Goal: Information Seeking & Learning: Check status

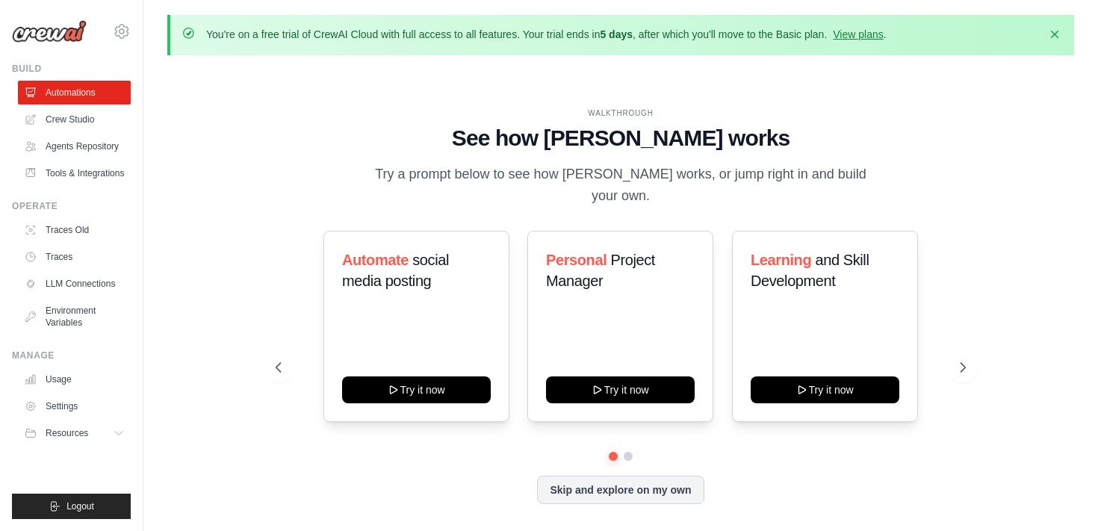
scroll to position [52, 0]
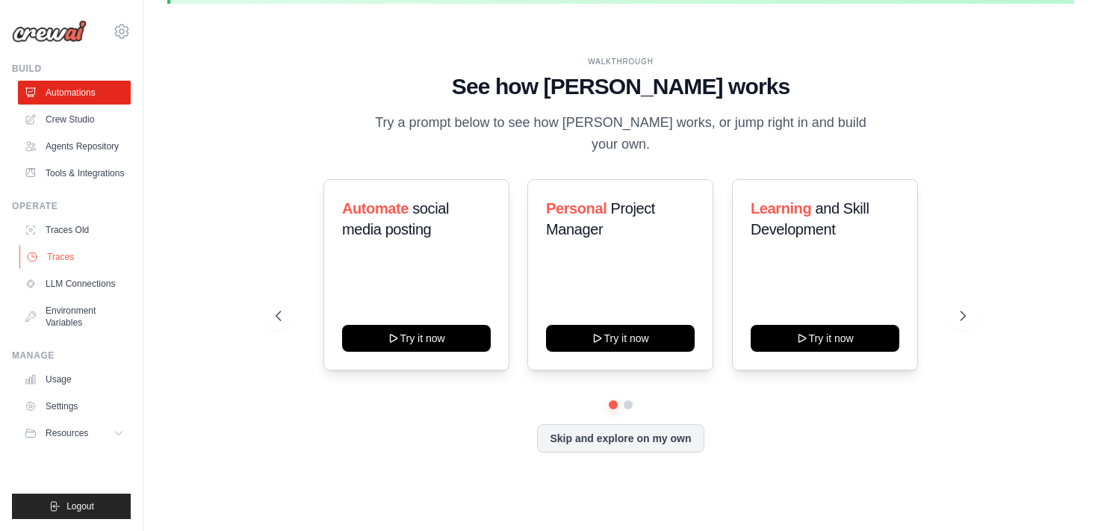
click at [73, 256] on link "Traces" at bounding box center [75, 257] width 113 height 24
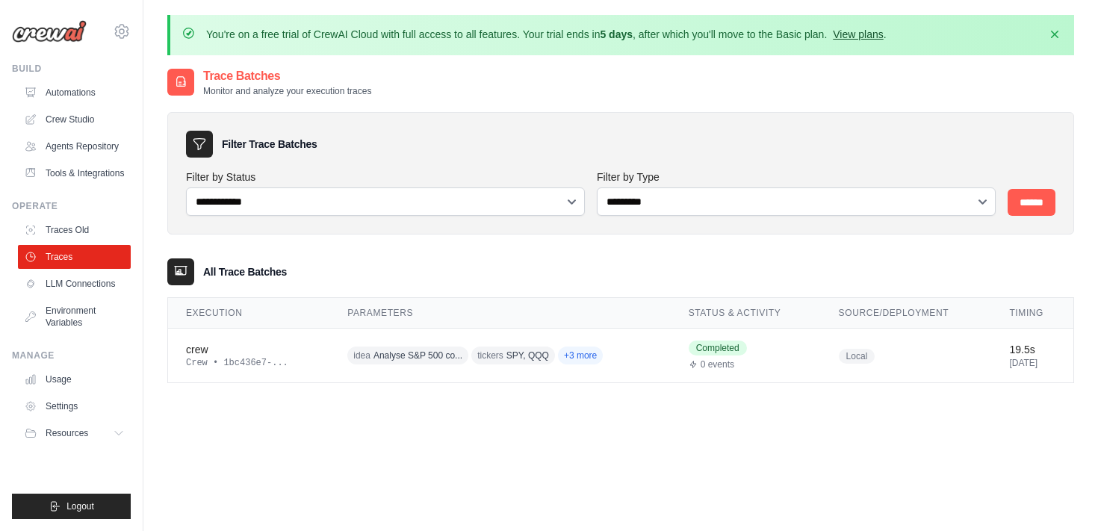
click at [861, 39] on link "View plans" at bounding box center [858, 34] width 50 height 12
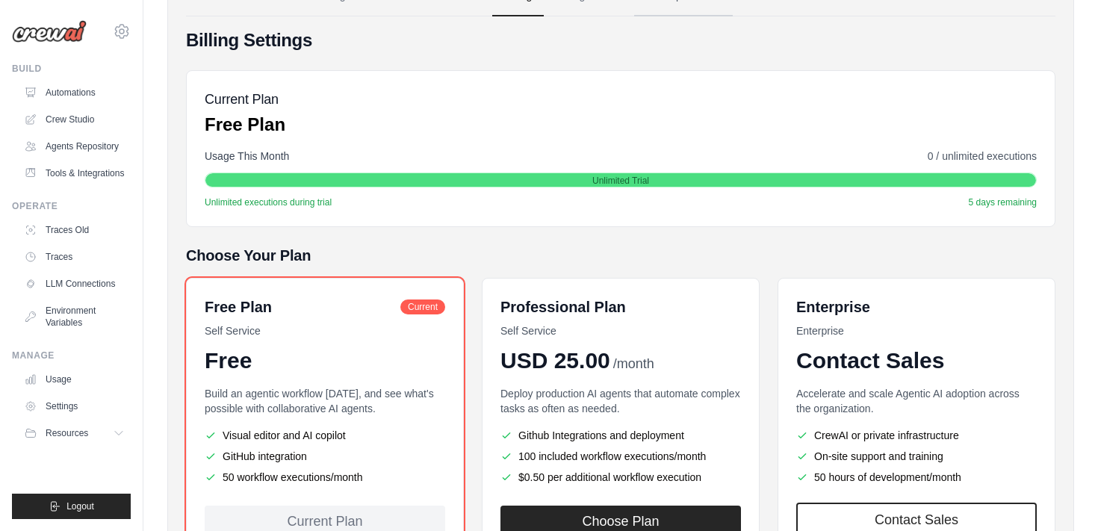
scroll to position [11, 0]
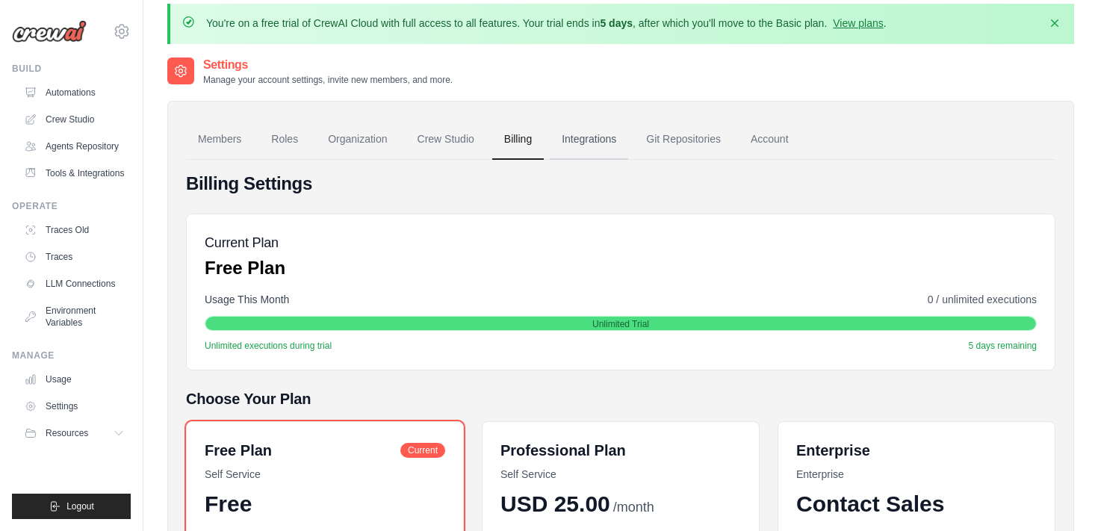
click at [576, 153] on link "Integrations" at bounding box center [589, 139] width 78 height 40
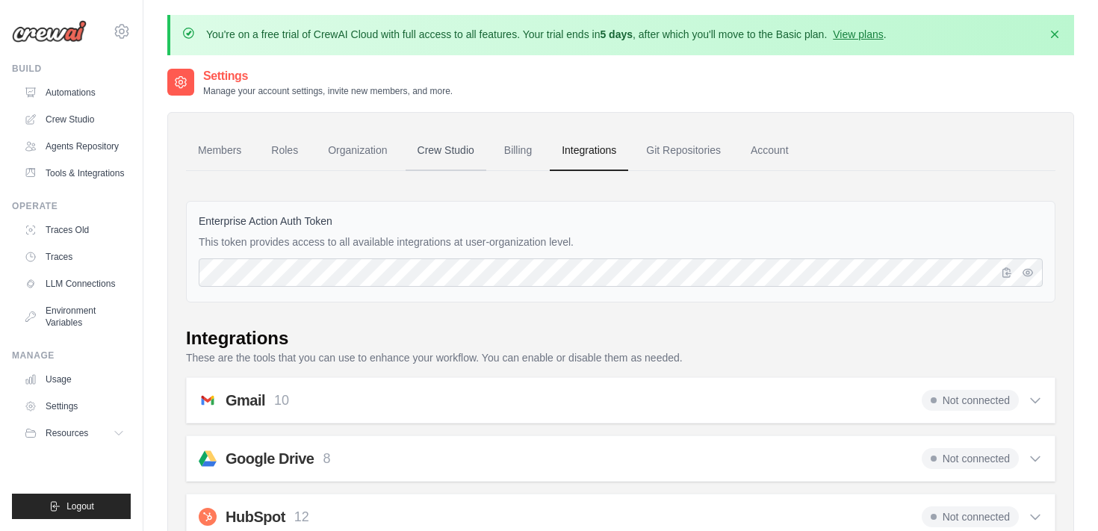
click at [473, 152] on link "Crew Studio" at bounding box center [445, 151] width 81 height 40
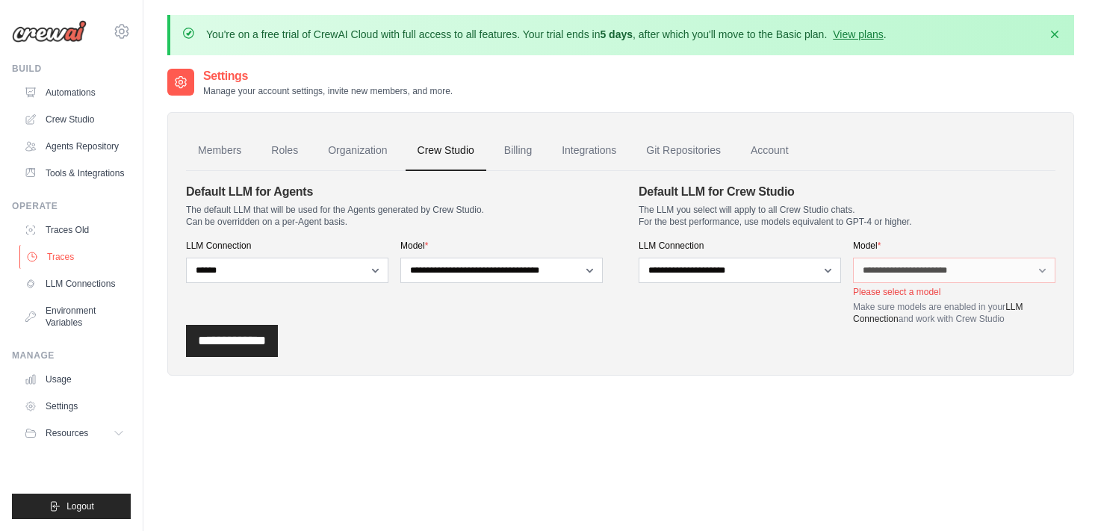
click at [71, 257] on link "Traces" at bounding box center [75, 257] width 113 height 24
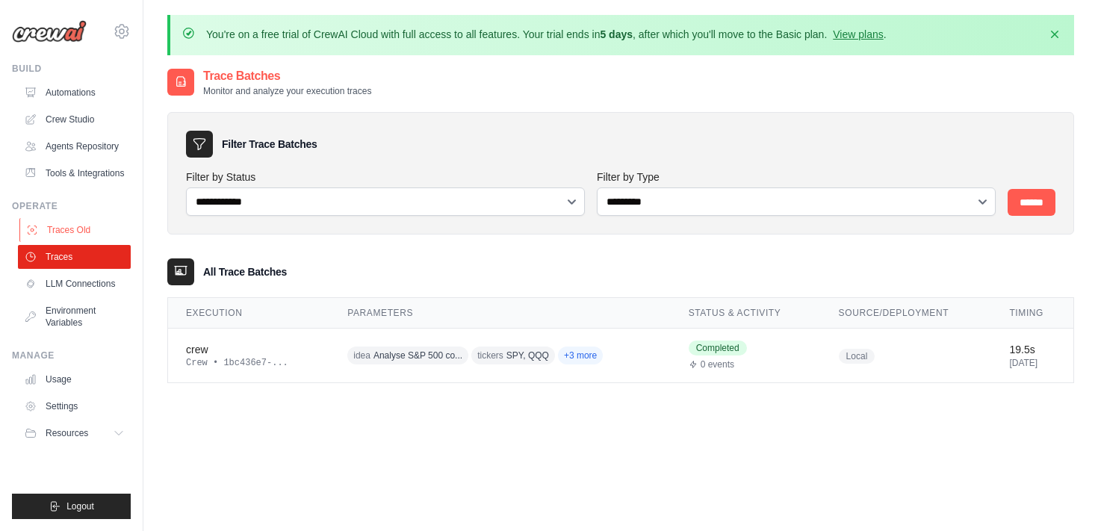
click at [68, 234] on link "Traces Old" at bounding box center [75, 230] width 113 height 24
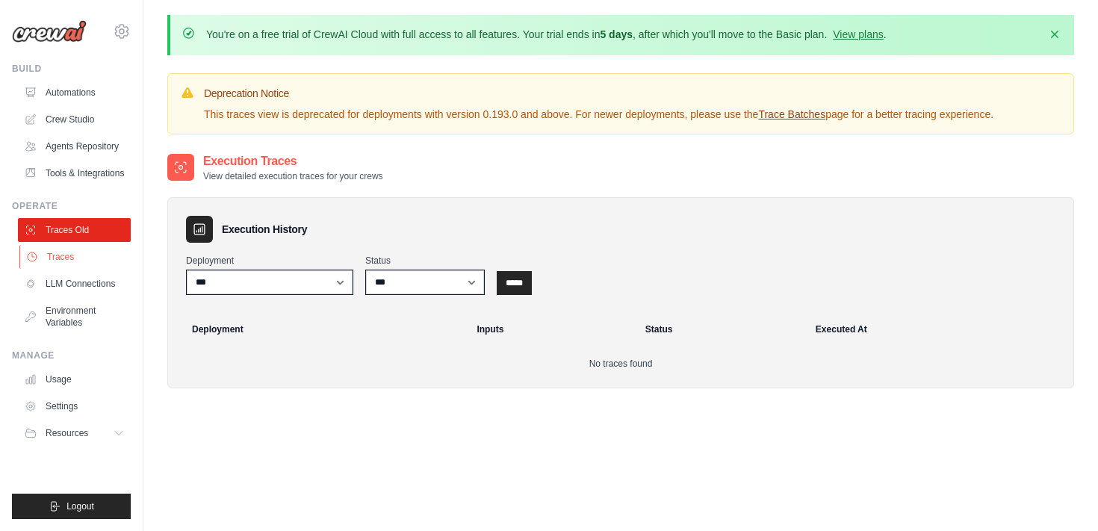
click at [49, 264] on link "Traces" at bounding box center [75, 257] width 113 height 24
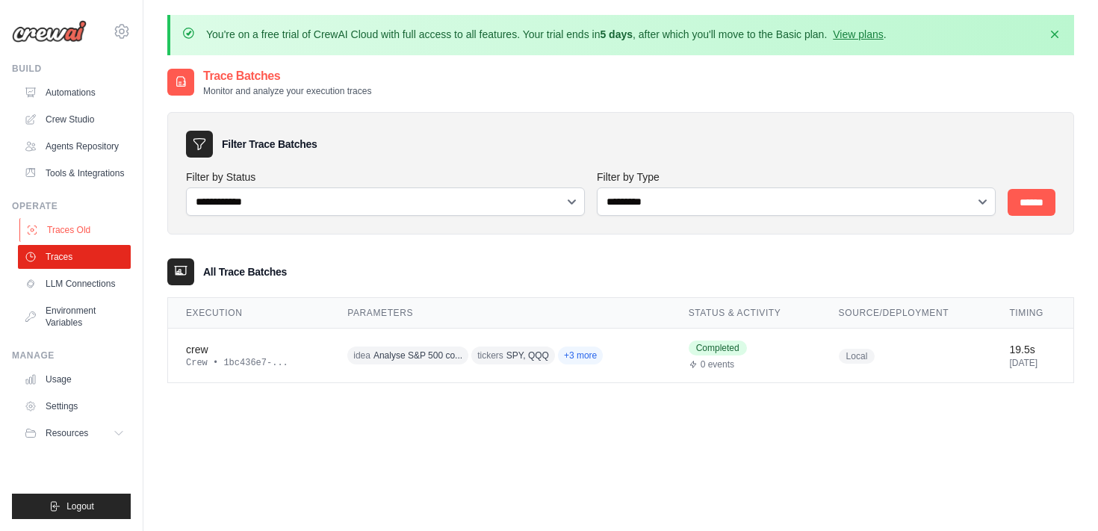
click at [55, 230] on link "Traces Old" at bounding box center [75, 230] width 113 height 24
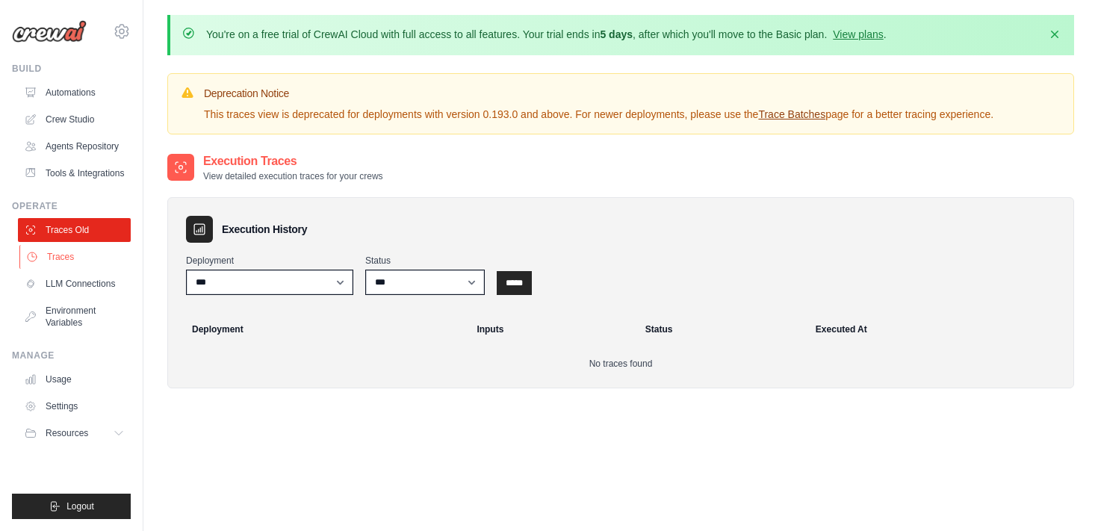
click at [88, 262] on link "Traces" at bounding box center [75, 257] width 113 height 24
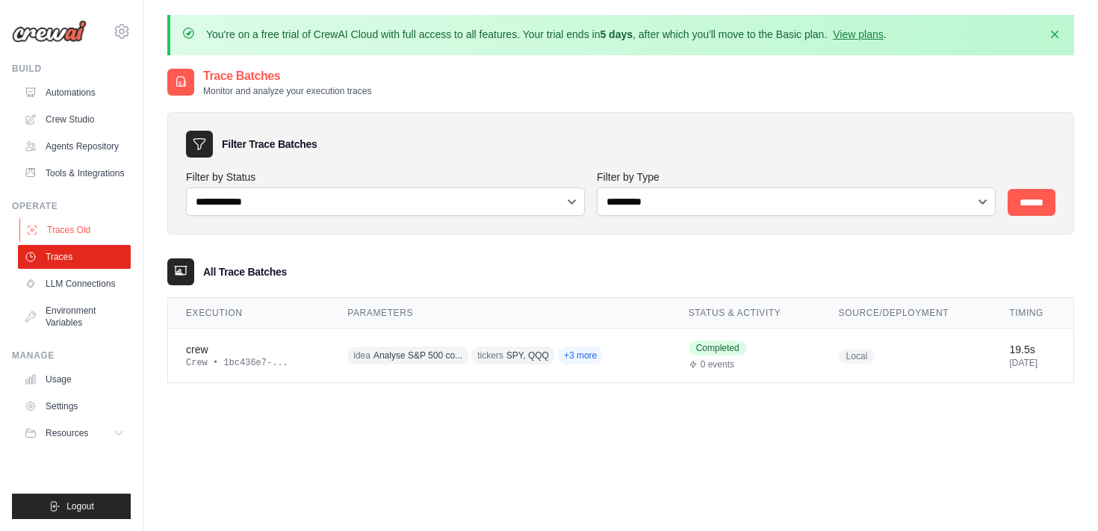
click at [86, 222] on link "Traces Old" at bounding box center [75, 230] width 113 height 24
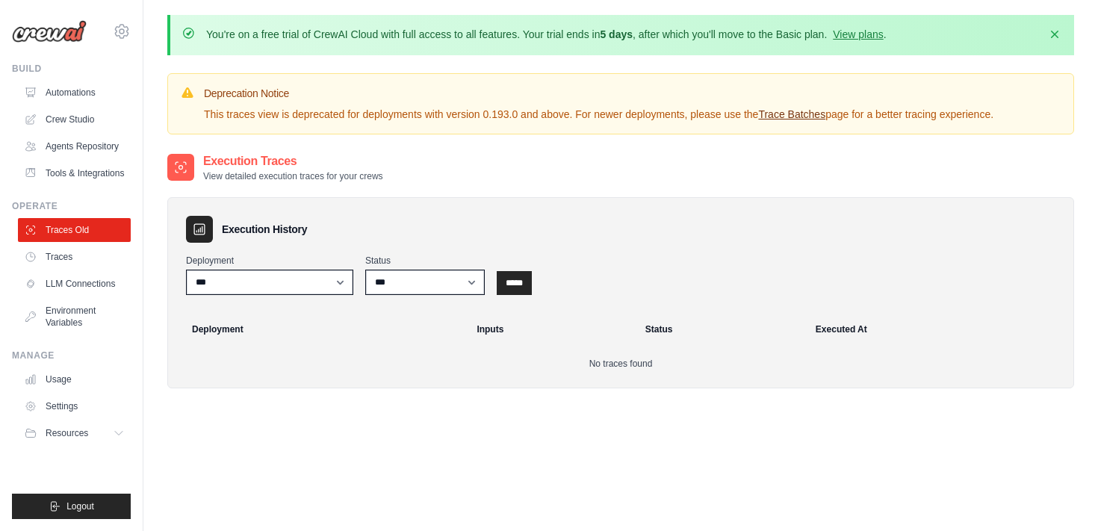
click at [798, 118] on link "Trace Batches" at bounding box center [791, 114] width 67 height 12
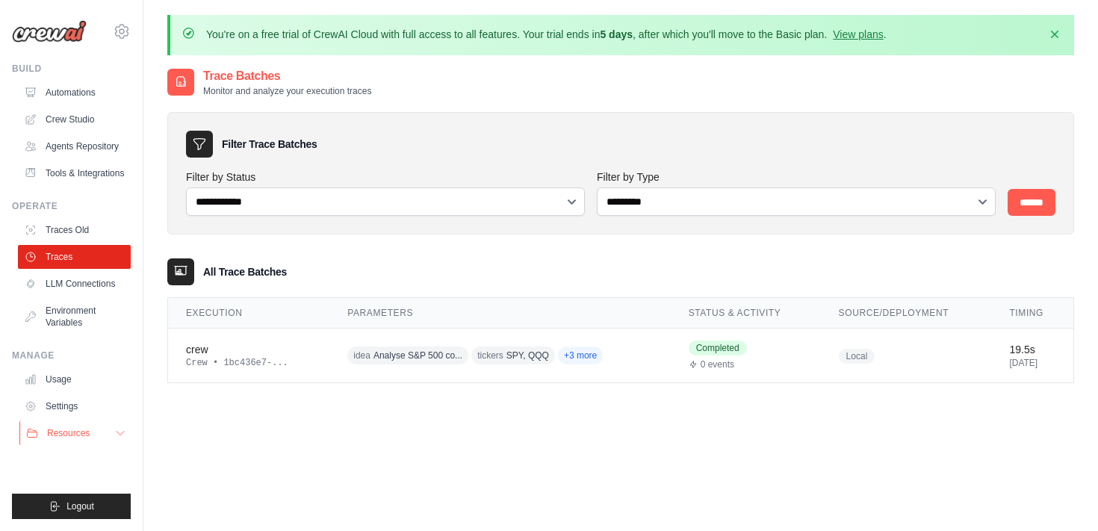
click at [111, 426] on button "Resources" at bounding box center [75, 433] width 113 height 24
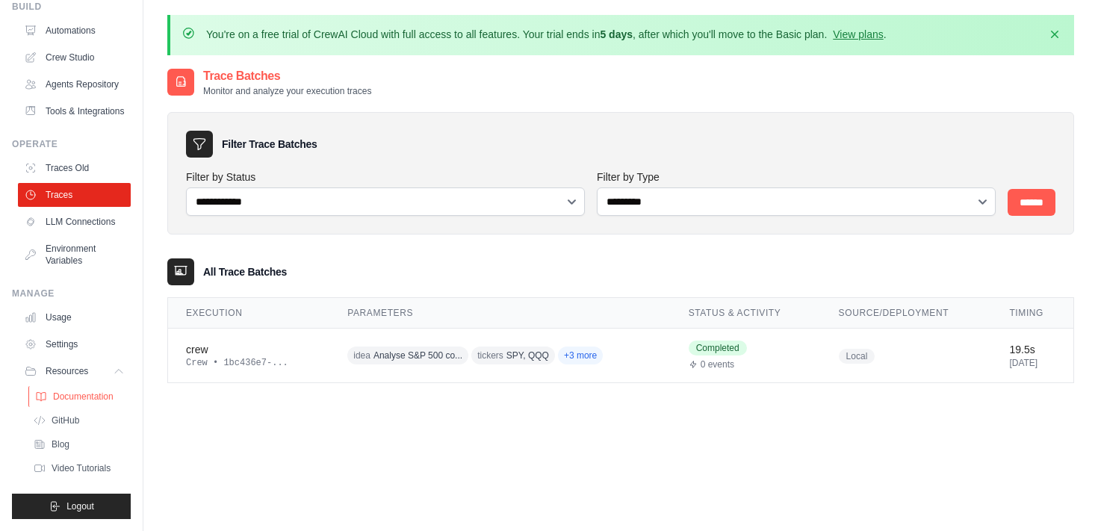
click at [90, 399] on span "Documentation" at bounding box center [83, 397] width 60 height 12
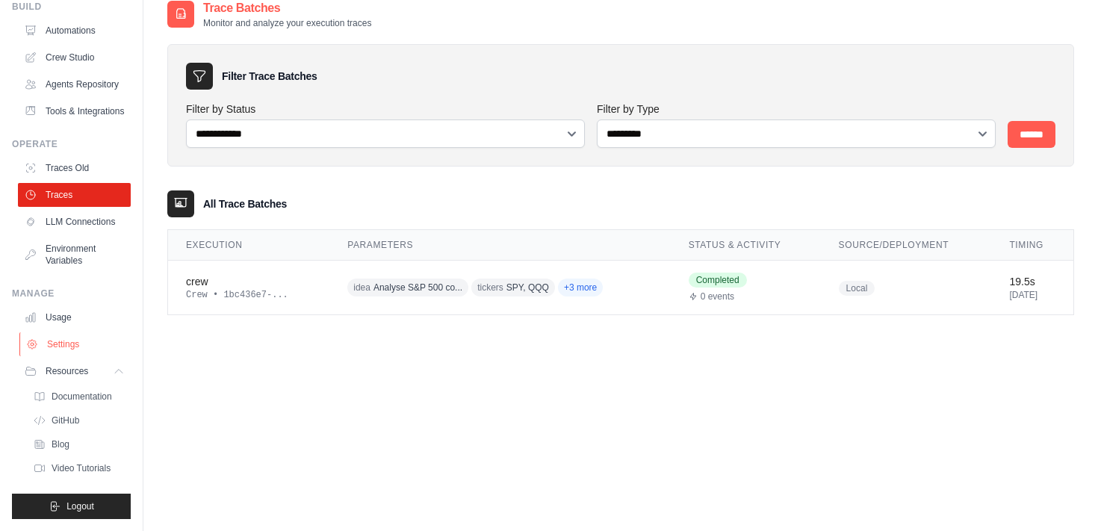
scroll to position [70, 0]
click at [87, 350] on link "Settings" at bounding box center [75, 344] width 113 height 24
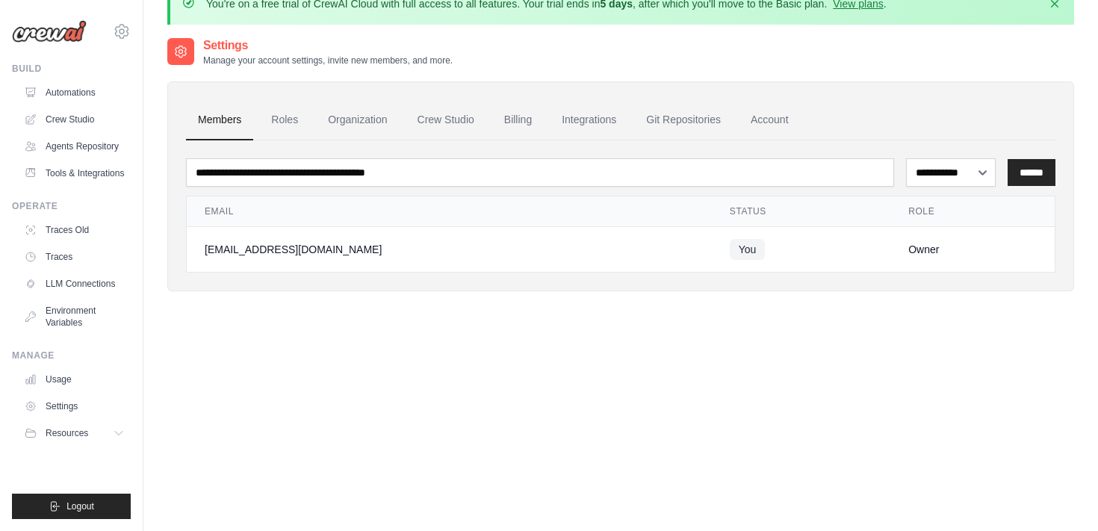
scroll to position [37, 0]
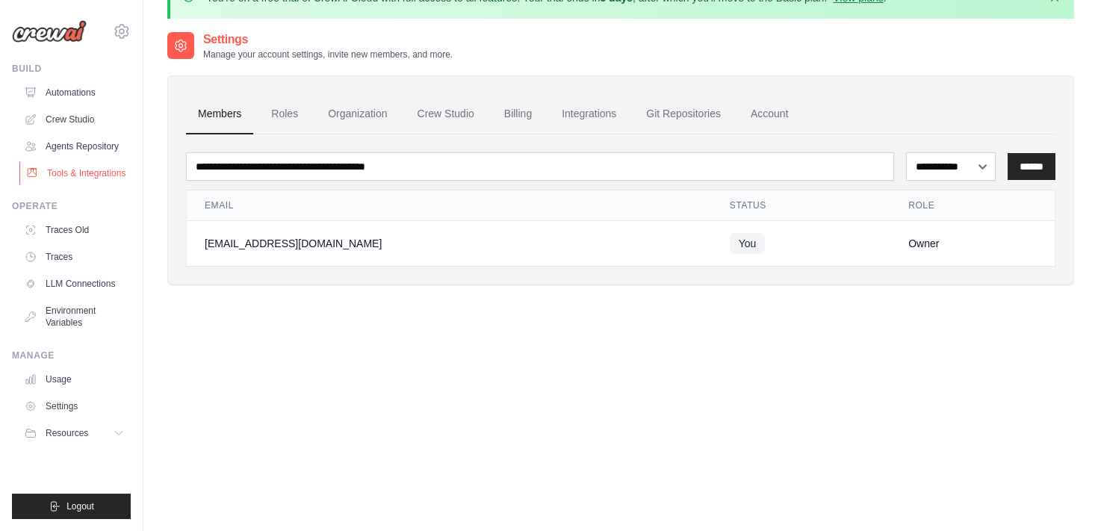
click at [104, 174] on link "Tools & Integrations" at bounding box center [75, 173] width 113 height 24
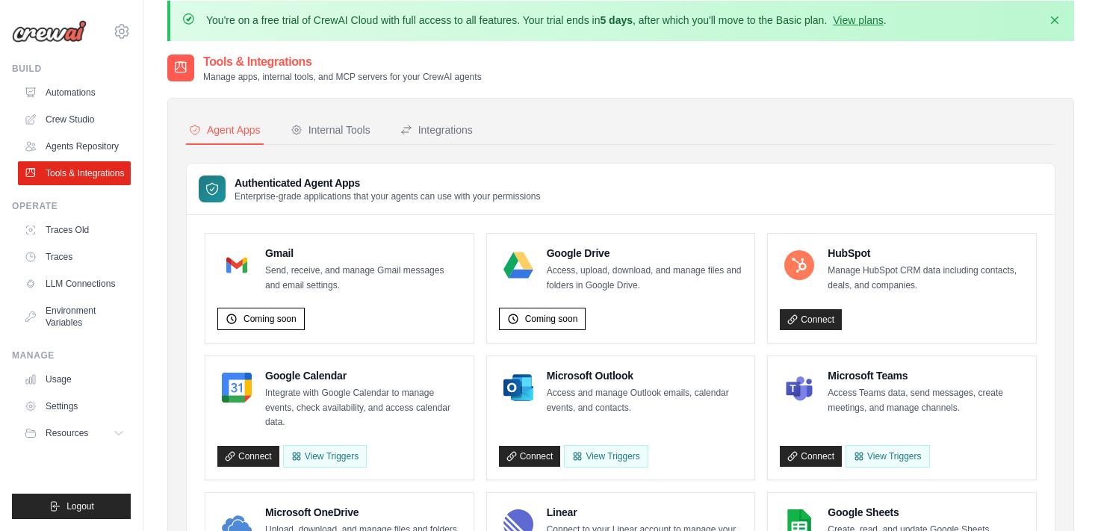
scroll to position [17, 0]
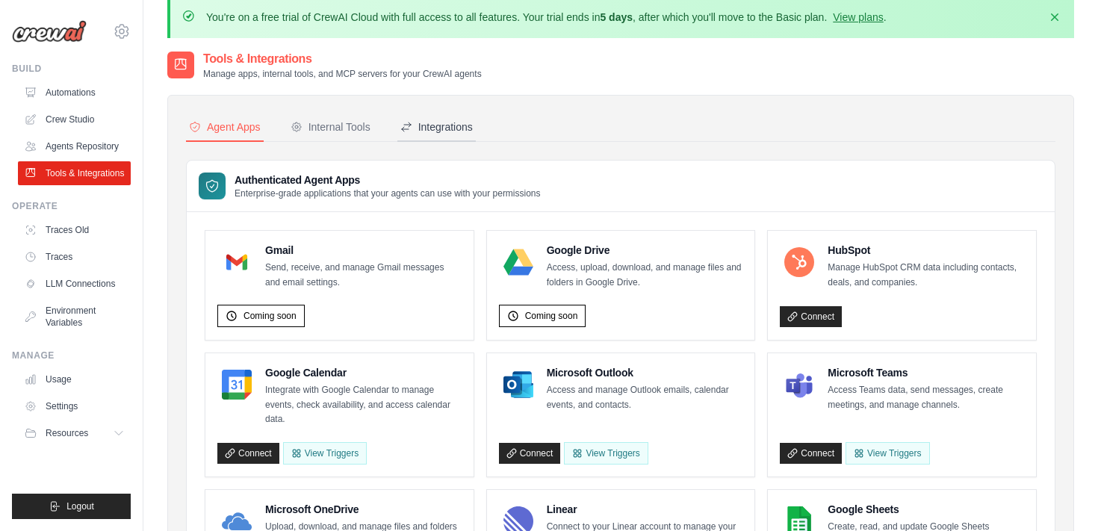
click at [416, 128] on div "Integrations" at bounding box center [436, 126] width 72 height 15
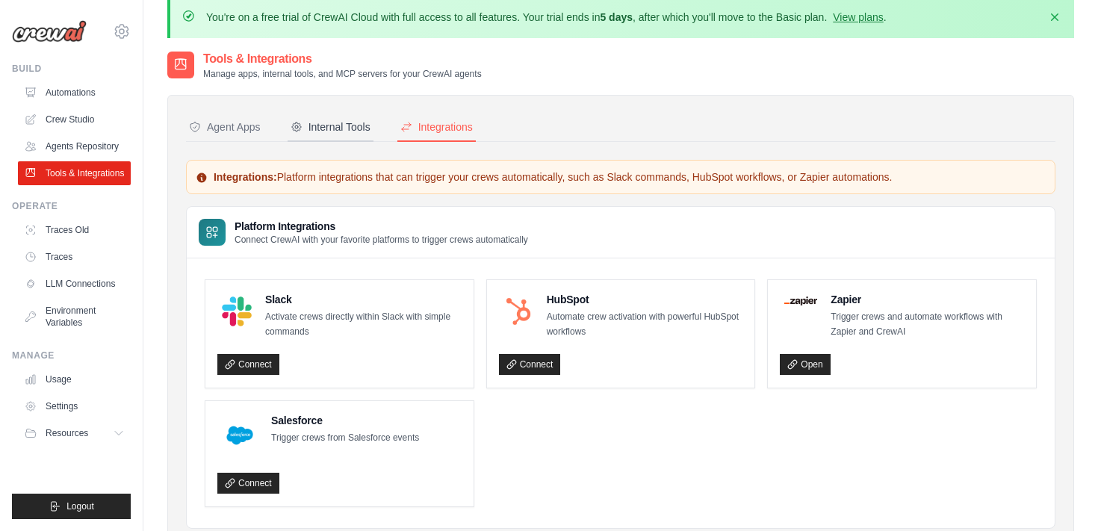
click at [347, 127] on div "Internal Tools" at bounding box center [330, 126] width 80 height 15
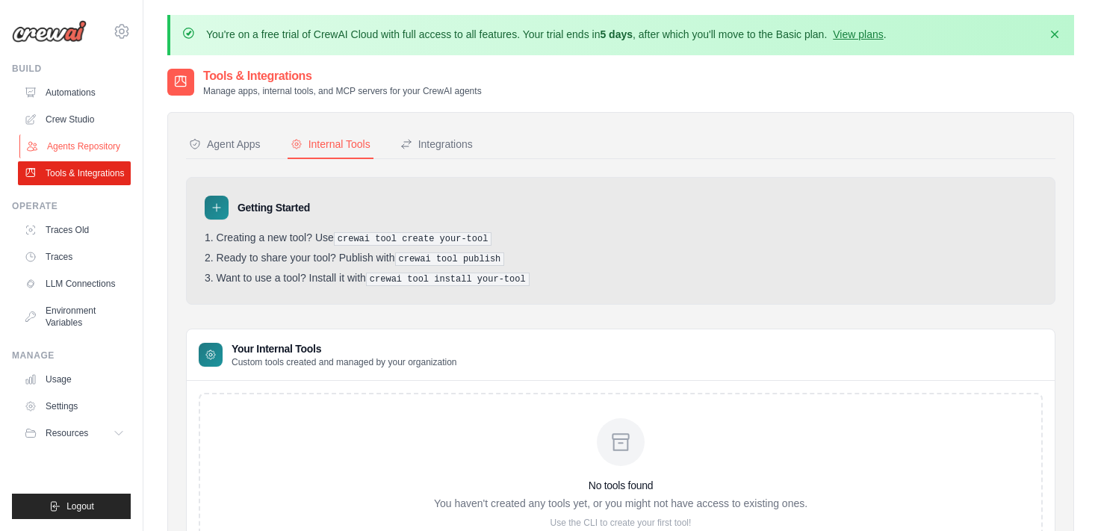
click at [87, 151] on link "Agents Repository" at bounding box center [75, 146] width 113 height 24
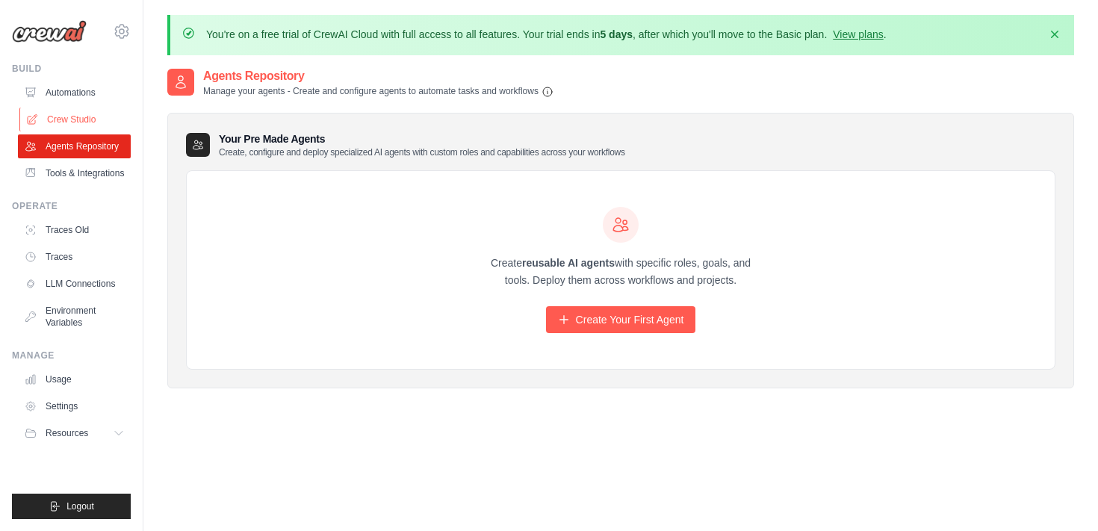
click at [78, 125] on link "Crew Studio" at bounding box center [75, 120] width 113 height 24
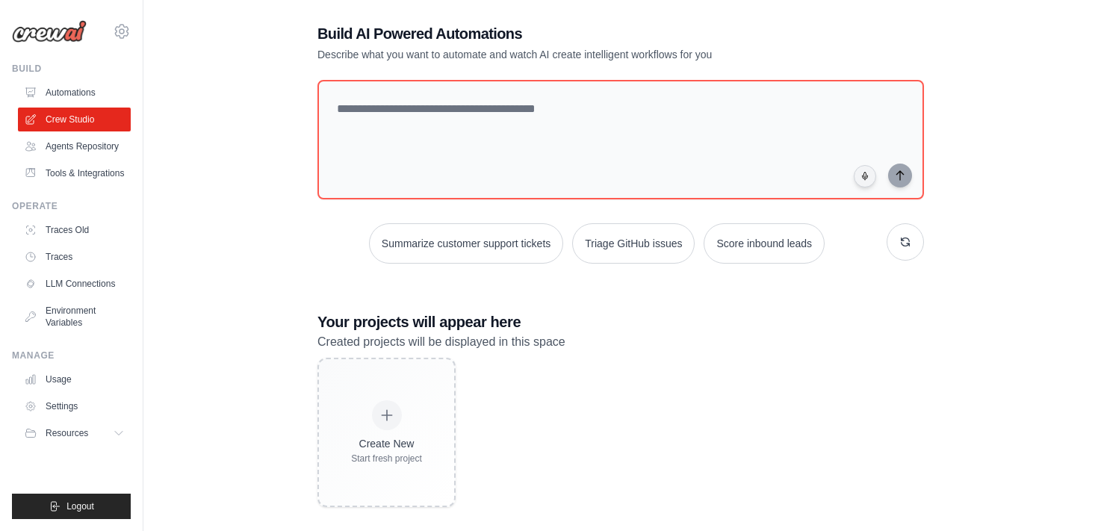
scroll to position [82, 0]
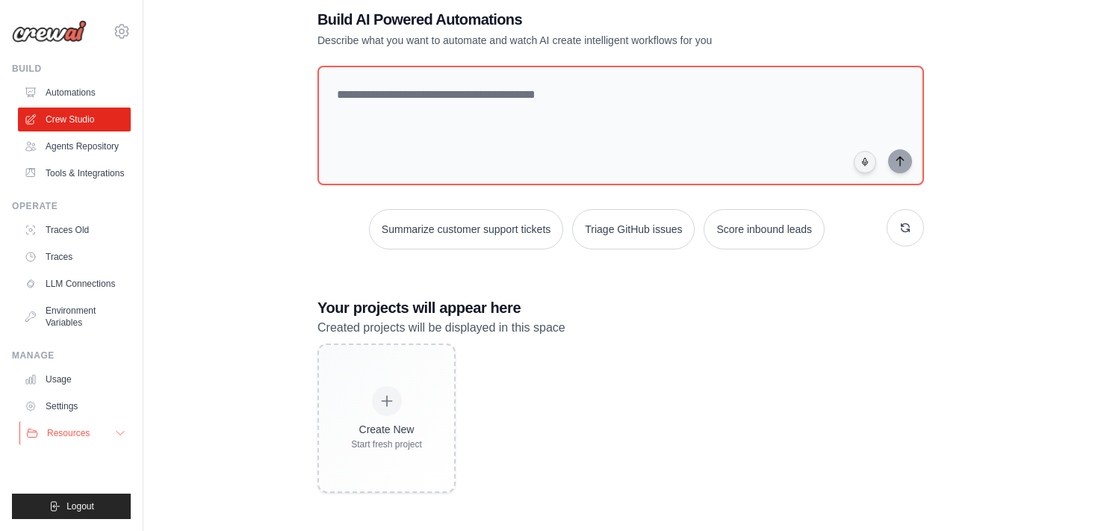
click at [117, 434] on icon at bounding box center [120, 433] width 12 height 12
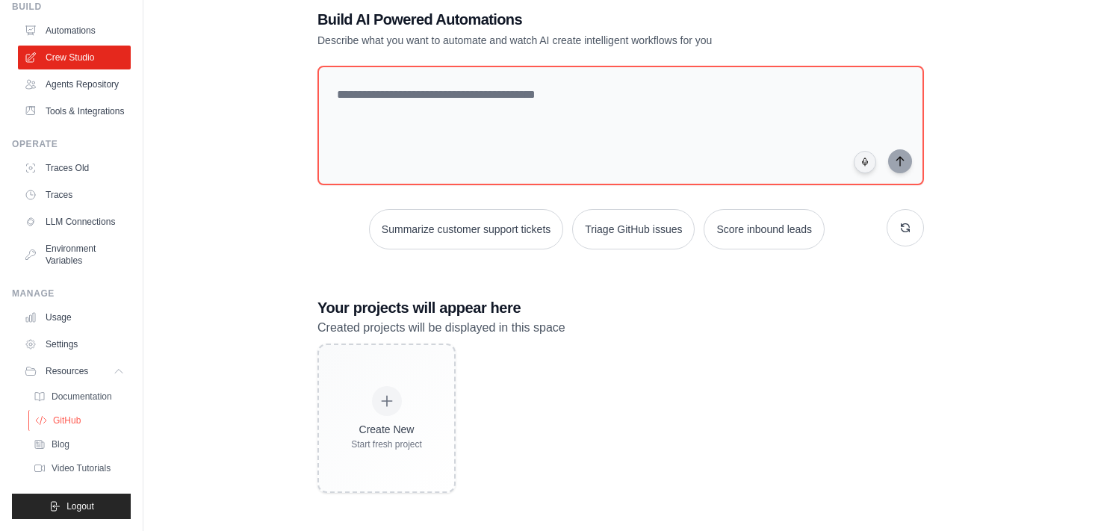
click at [72, 422] on span "GitHub" at bounding box center [67, 420] width 28 height 12
click at [71, 108] on link "Tools & Integrations" at bounding box center [75, 111] width 113 height 24
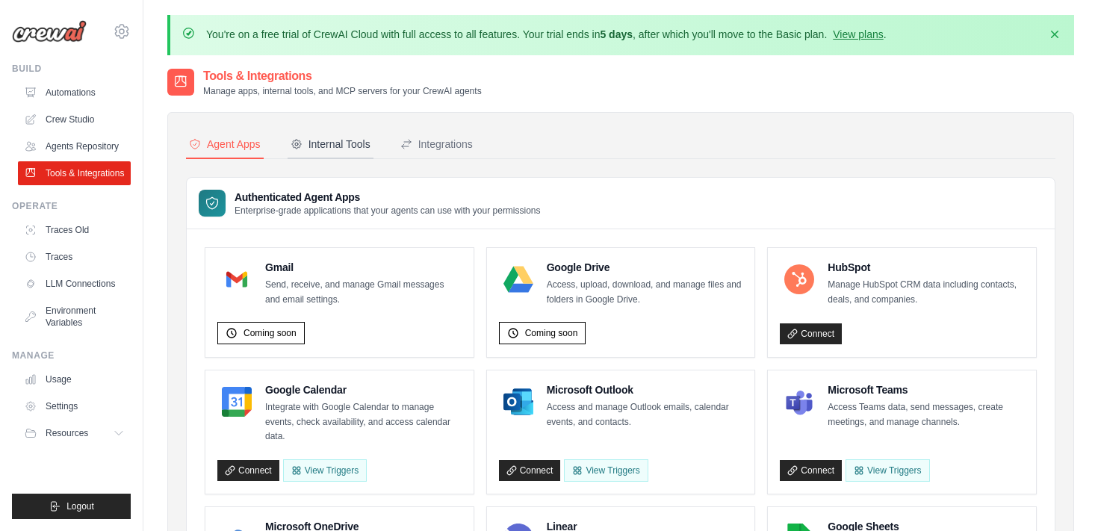
click at [349, 147] on div "Internal Tools" at bounding box center [330, 144] width 80 height 15
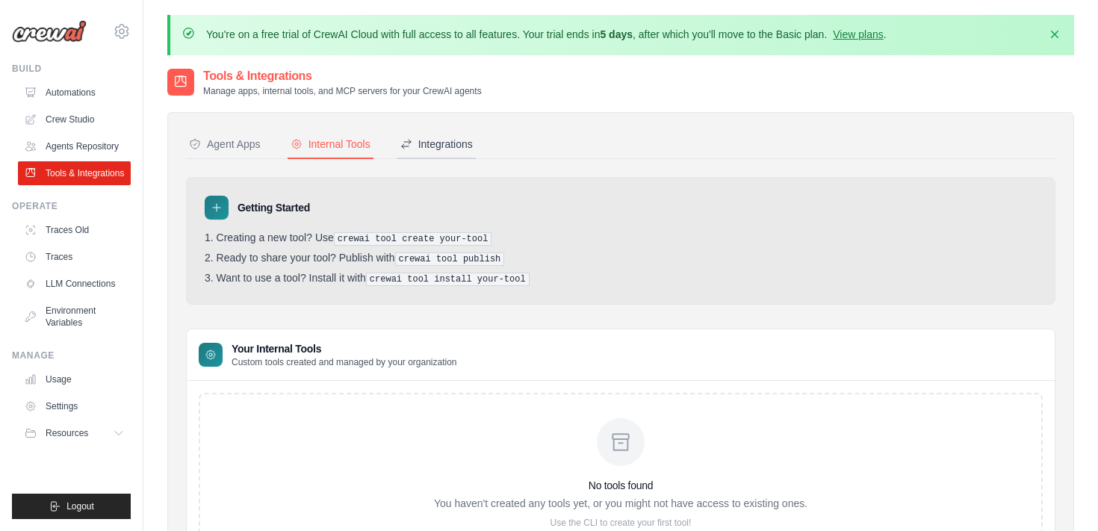
click at [438, 143] on div "Integrations" at bounding box center [436, 144] width 72 height 15
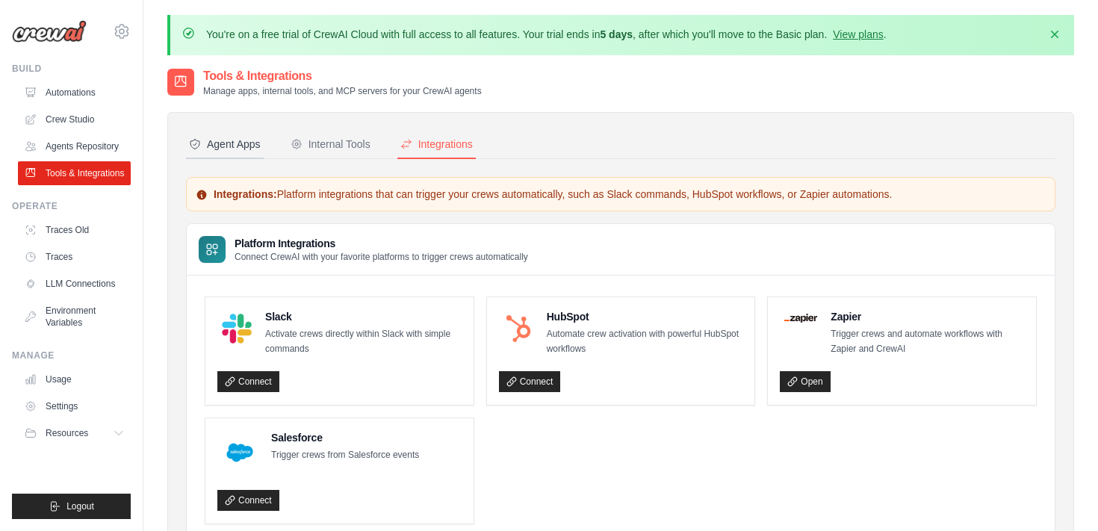
click at [234, 140] on div "Agent Apps" at bounding box center [225, 144] width 72 height 15
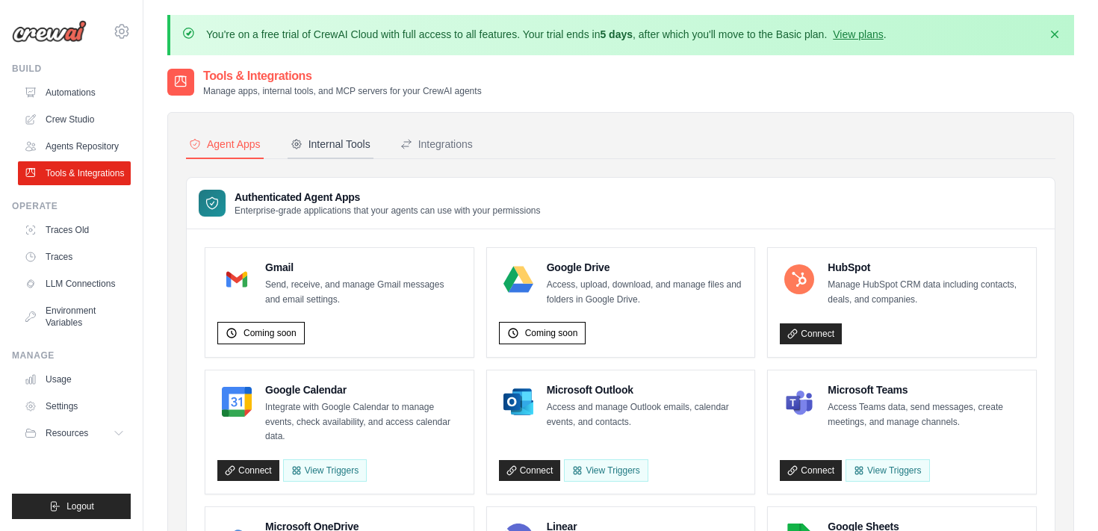
click at [347, 140] on div "Internal Tools" at bounding box center [330, 144] width 80 height 15
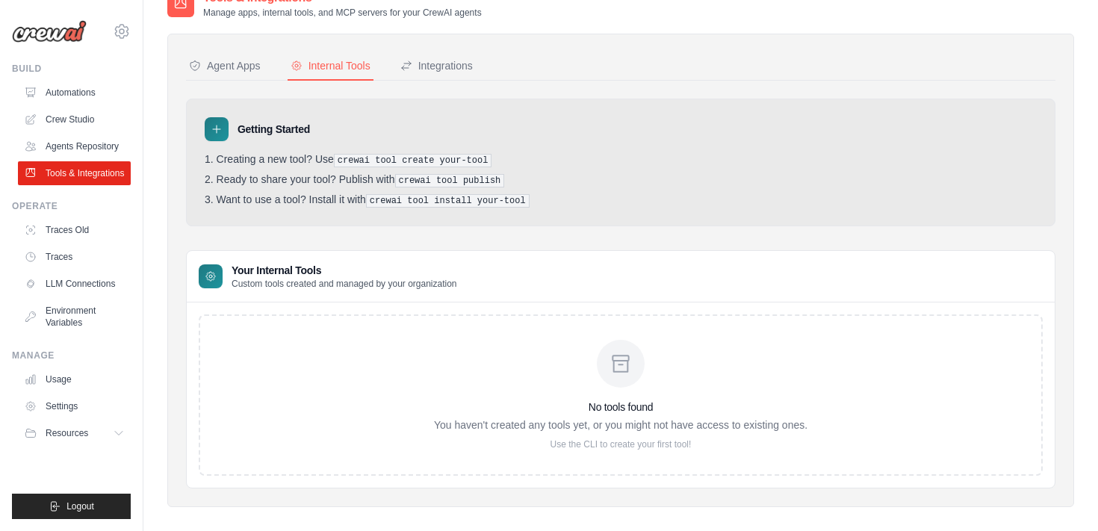
scroll to position [92, 0]
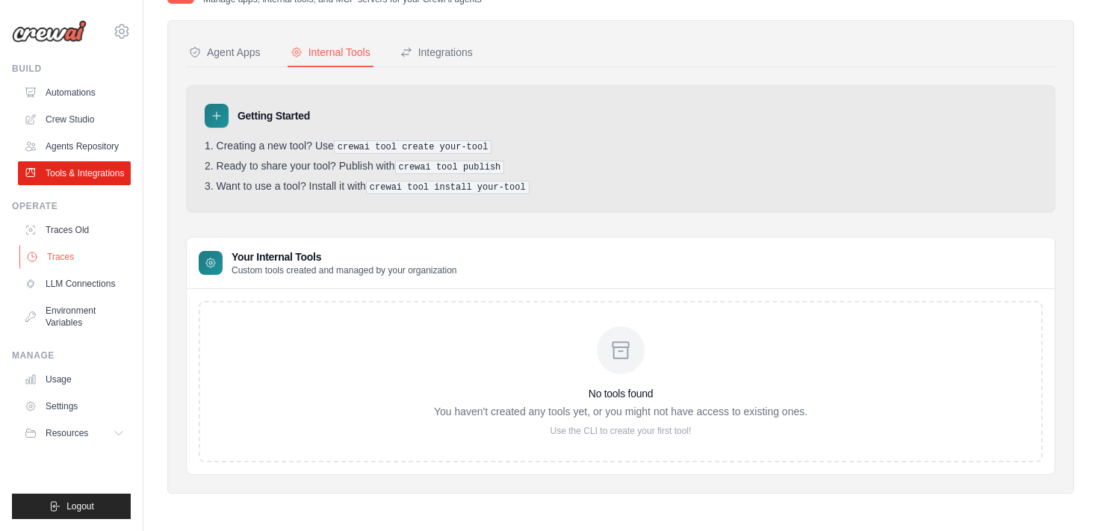
click at [55, 254] on link "Traces" at bounding box center [75, 257] width 113 height 24
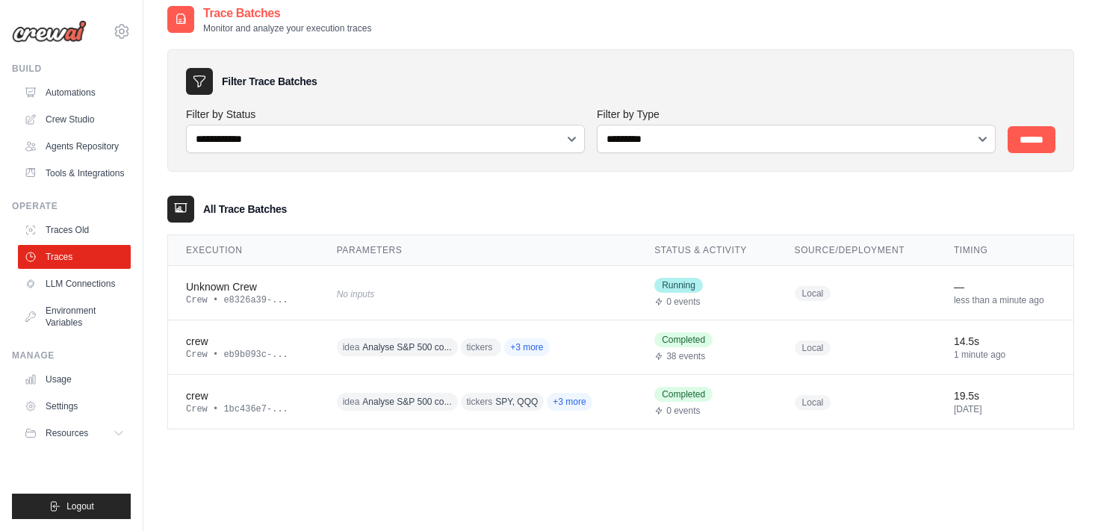
scroll to position [64, 0]
click at [281, 343] on div "crew" at bounding box center [243, 339] width 115 height 15
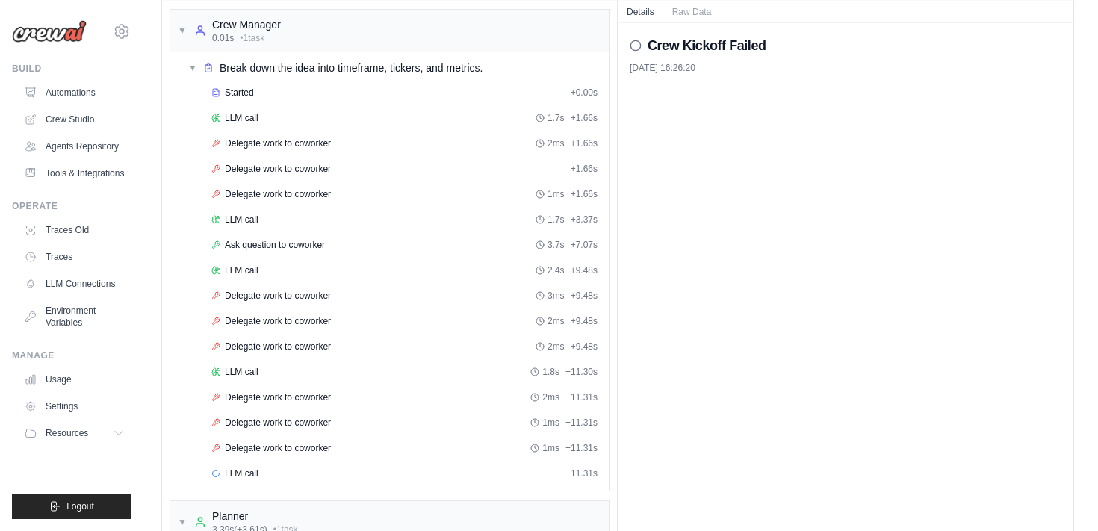
scroll to position [137, 0]
click at [316, 143] on span "Delegate work to coworker" at bounding box center [278, 143] width 106 height 12
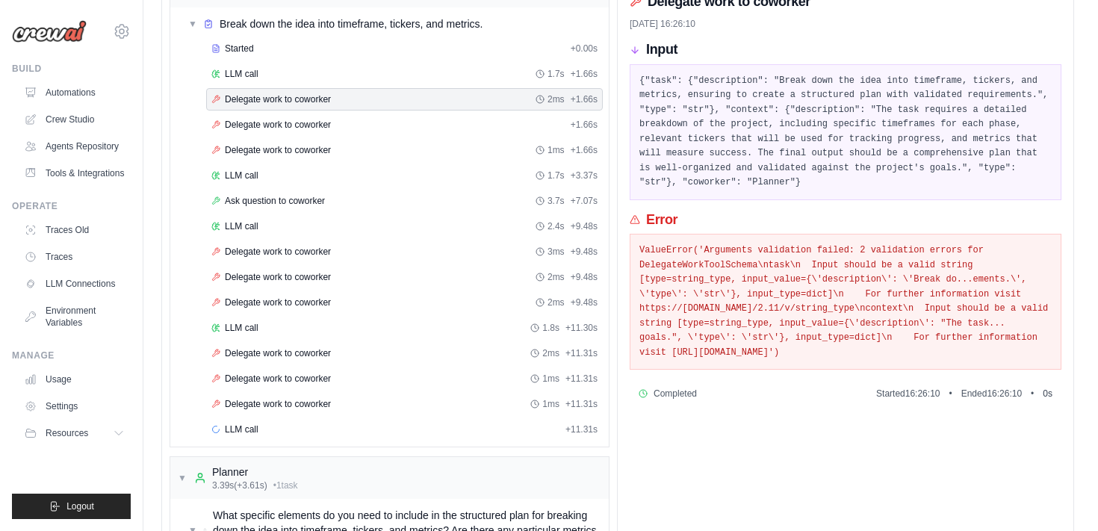
scroll to position [179, 0]
click at [326, 134] on div "Delegate work to coworker + 1.66s" at bounding box center [404, 126] width 397 height 22
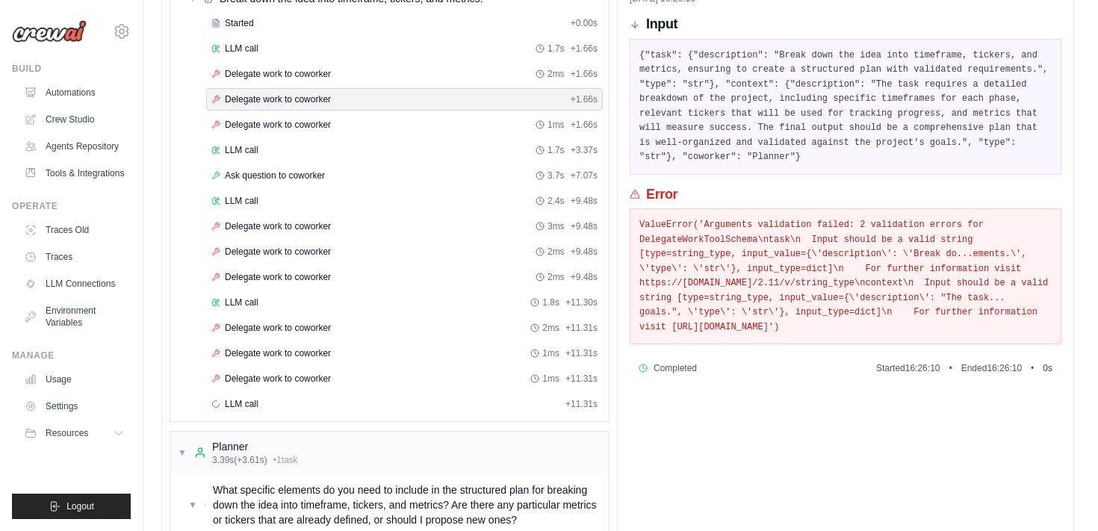
scroll to position [209, 0]
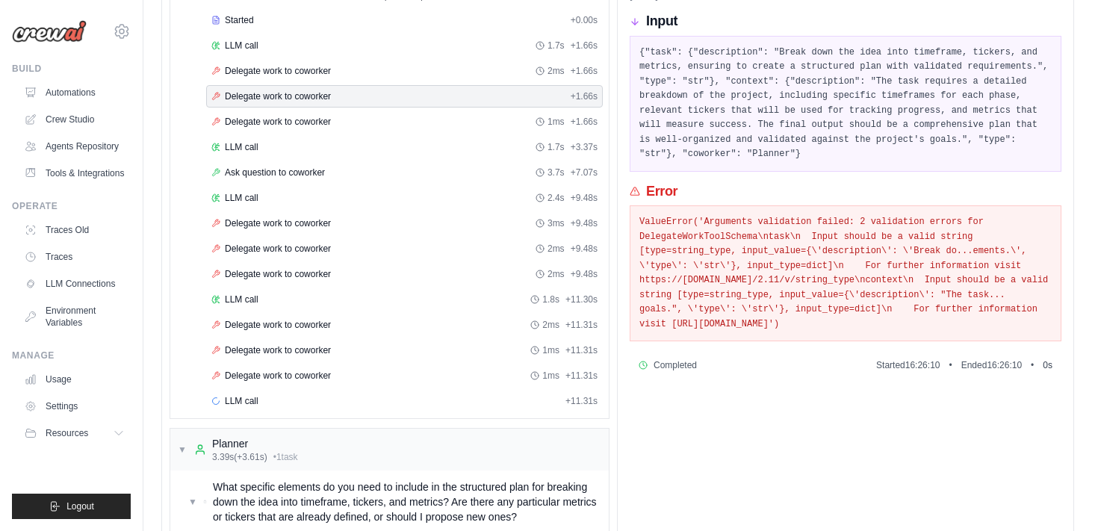
click at [326, 134] on div "Started + 0.00s LLM call 1.7s + 1.66s Delegate work to coworker 2ms + 1.66s Del…" at bounding box center [395, 212] width 426 height 406
click at [317, 111] on div "Delegate work to coworker 1ms + 1.66s" at bounding box center [404, 122] width 397 height 22
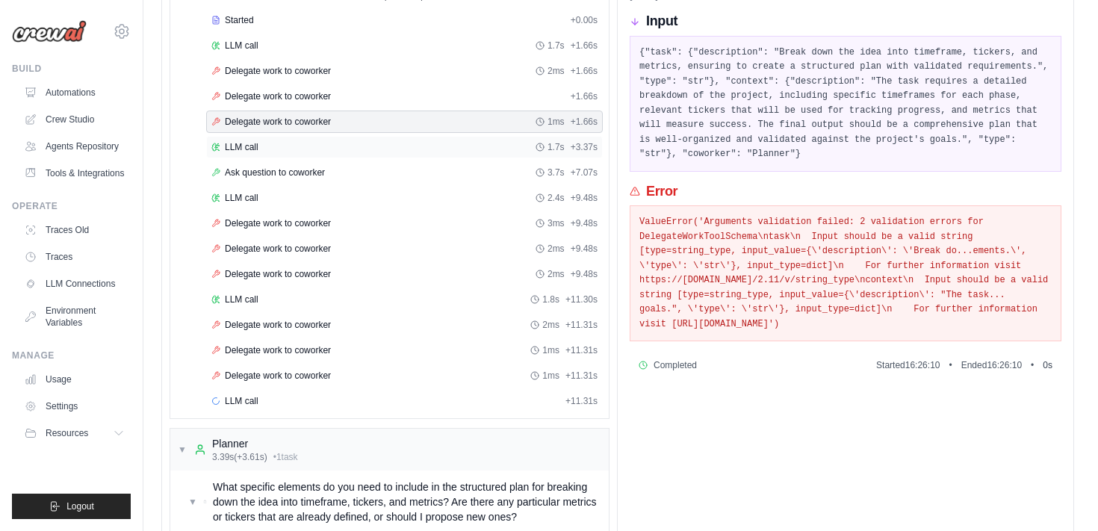
click at [246, 145] on span "LLM call" at bounding box center [242, 147] width 34 height 12
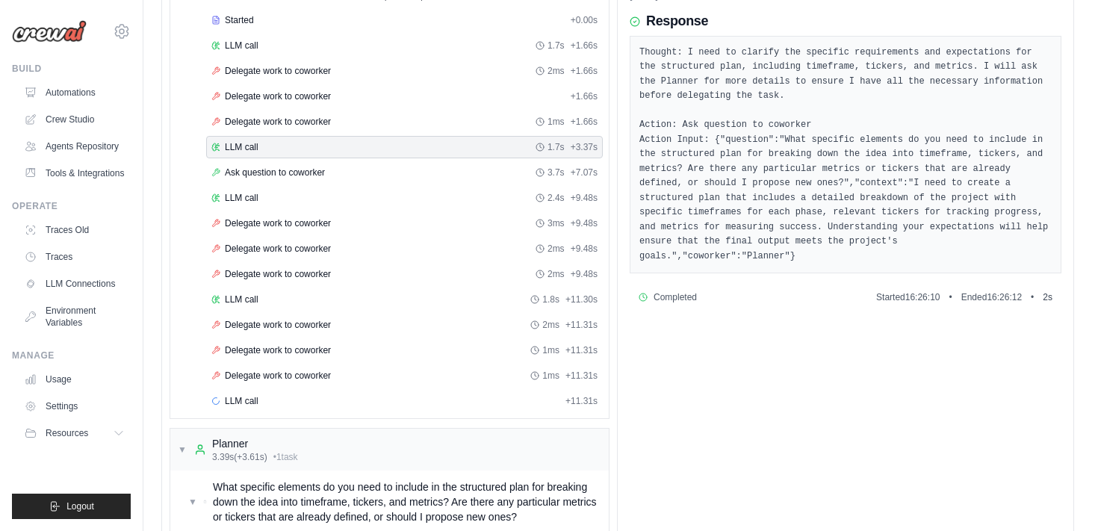
click at [266, 57] on div "Started + 0.00s LLM call 1.7s + 1.66s Delegate work to coworker 2ms + 1.66s Del…" at bounding box center [395, 212] width 426 height 406
click at [255, 46] on span "LLM call" at bounding box center [242, 46] width 34 height 12
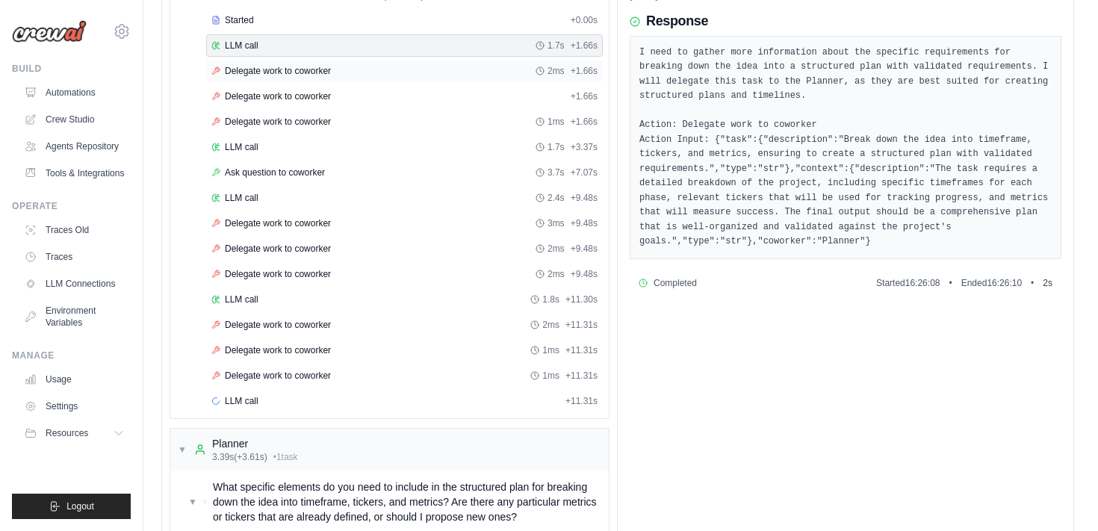
click at [316, 75] on span "Delegate work to coworker" at bounding box center [278, 71] width 106 height 12
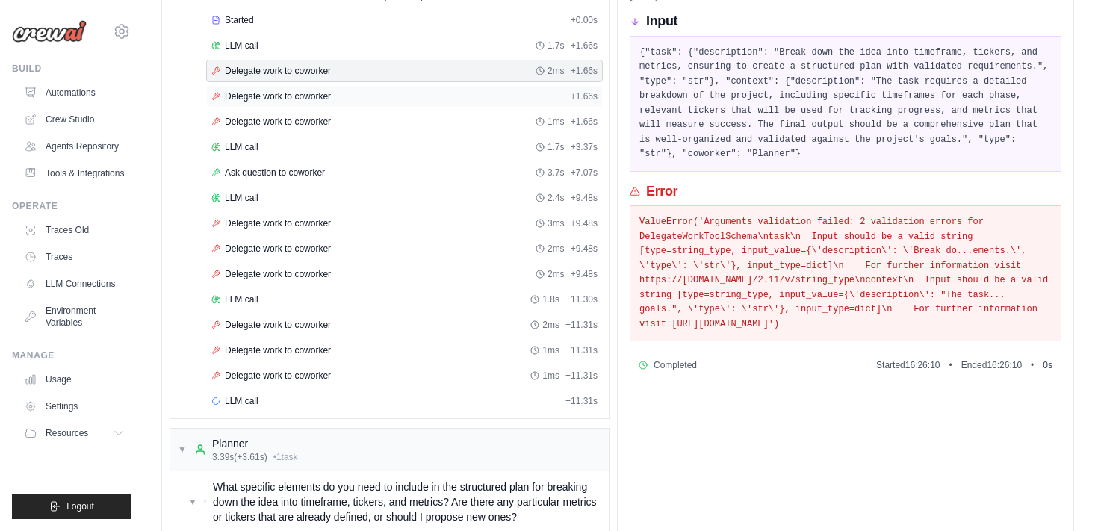
click at [321, 95] on span "Delegate work to coworker" at bounding box center [278, 96] width 106 height 12
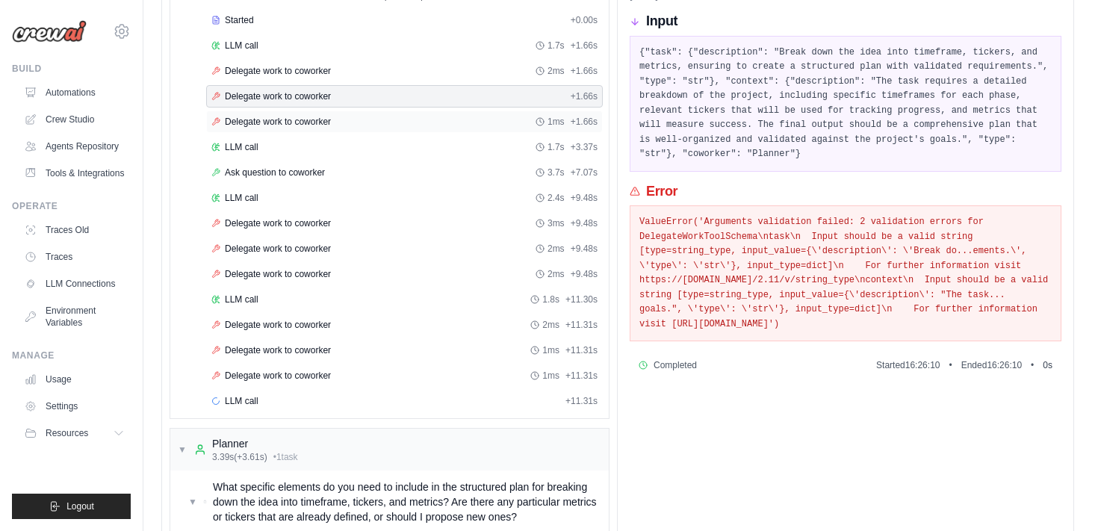
click at [321, 121] on span "Delegate work to coworker" at bounding box center [278, 122] width 106 height 12
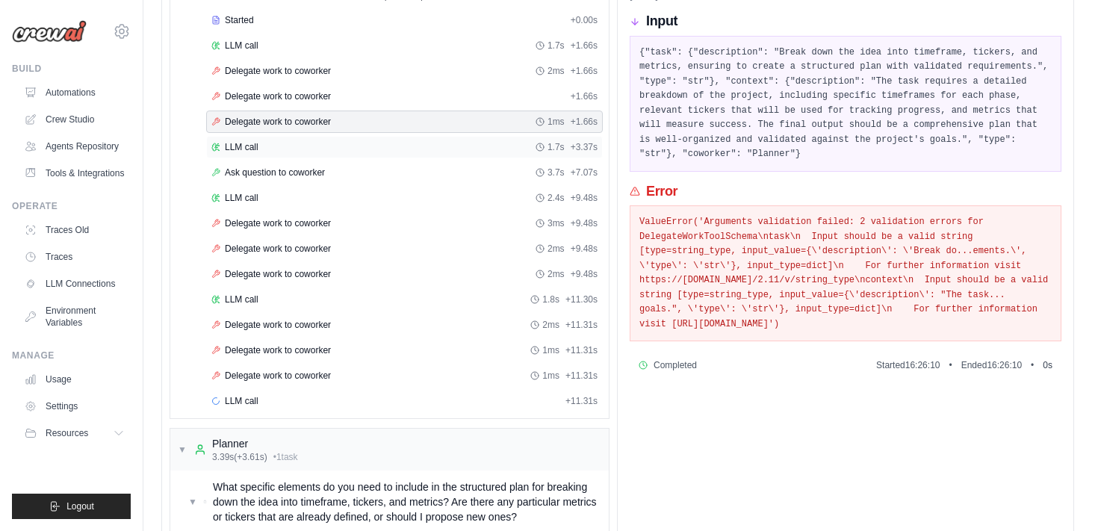
click at [292, 146] on div "LLM call 1.7s + 3.37s" at bounding box center [404, 147] width 386 height 12
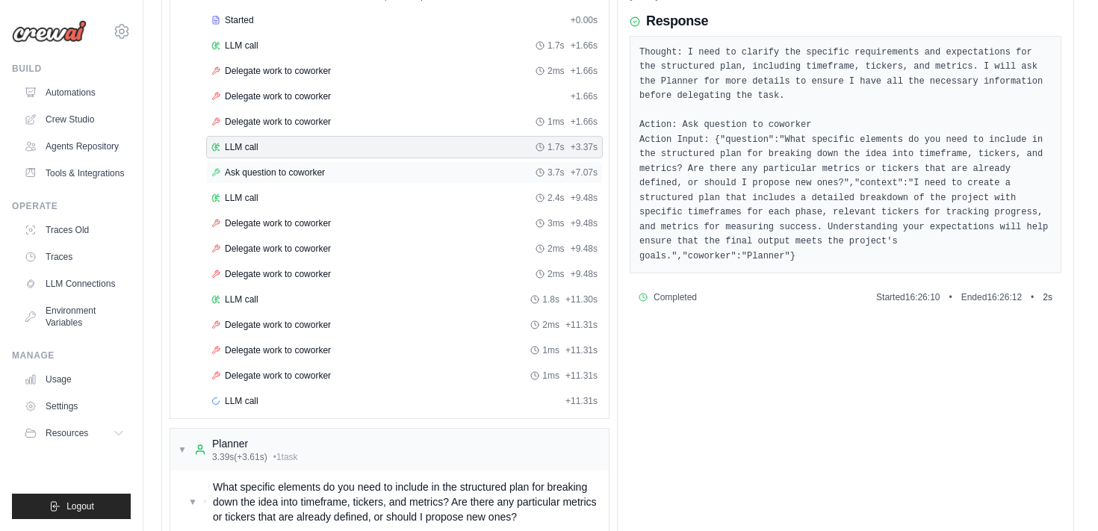
click at [306, 172] on span "Ask question to coworker" at bounding box center [275, 173] width 100 height 12
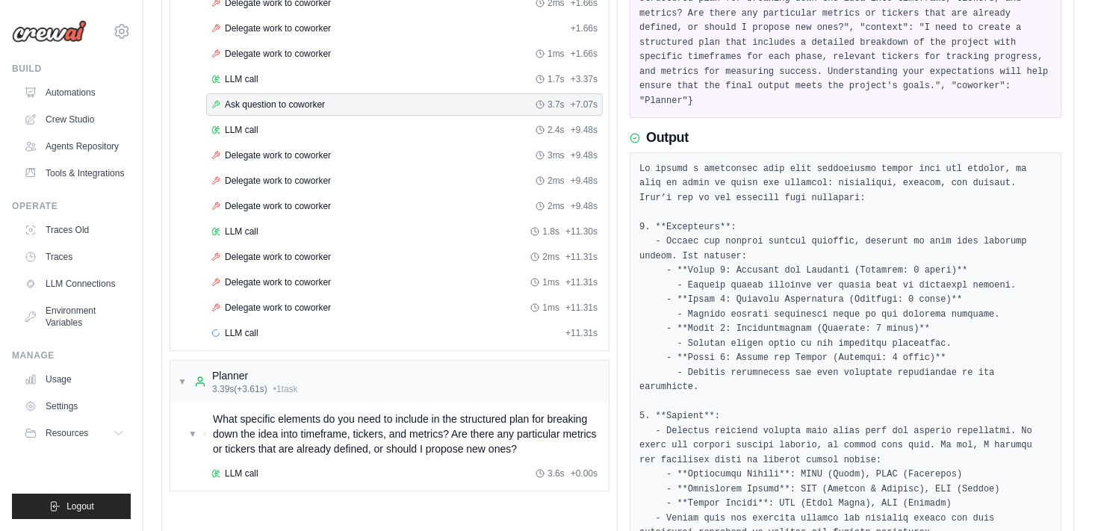
scroll to position [279, 0]
click at [265, 122] on div "LLM call 2.4s + 9.48s" at bounding box center [404, 128] width 386 height 12
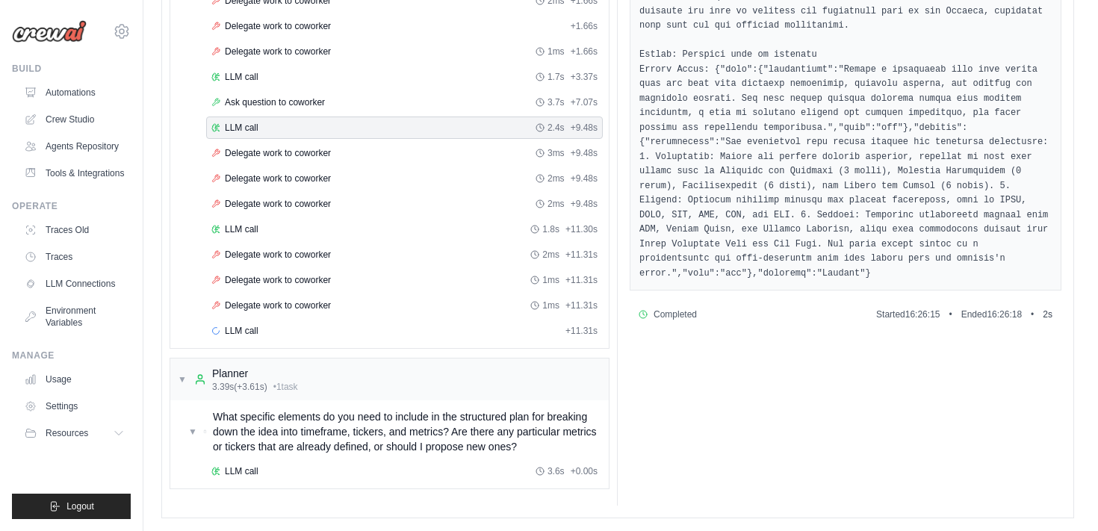
click at [276, 139] on div "Started + 0.00s LLM call 1.7s + 1.66s Delegate work to coworker 2ms + 1.66s Del…" at bounding box center [395, 142] width 426 height 406
click at [282, 152] on span "Delegate work to coworker" at bounding box center [278, 153] width 106 height 12
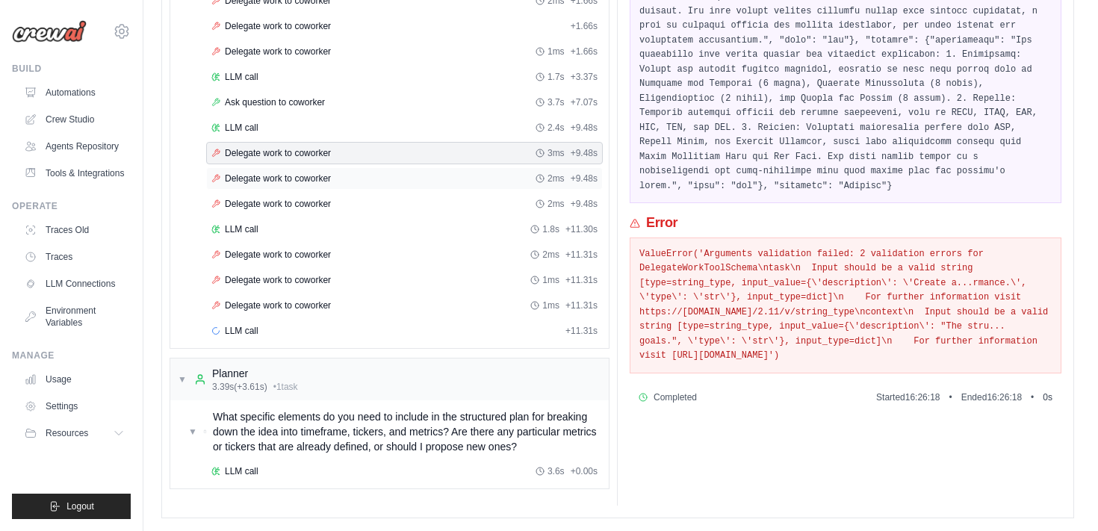
click at [289, 170] on div "Delegate work to coworker 2ms + 9.48s" at bounding box center [404, 178] width 397 height 22
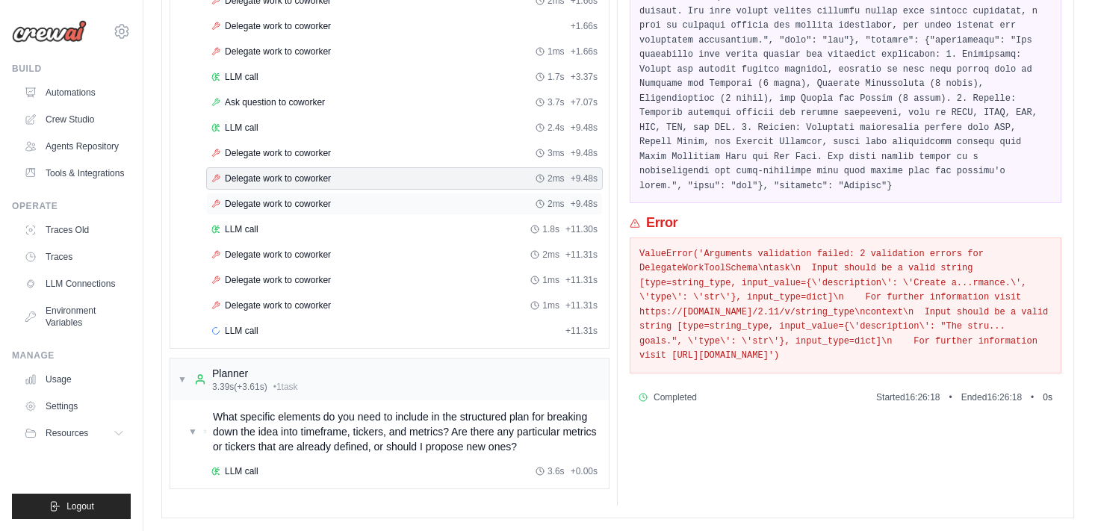
click at [296, 200] on span "Delegate work to coworker" at bounding box center [278, 204] width 106 height 12
click at [287, 233] on div "LLM call 1.8s + 11.30s" at bounding box center [404, 229] width 386 height 12
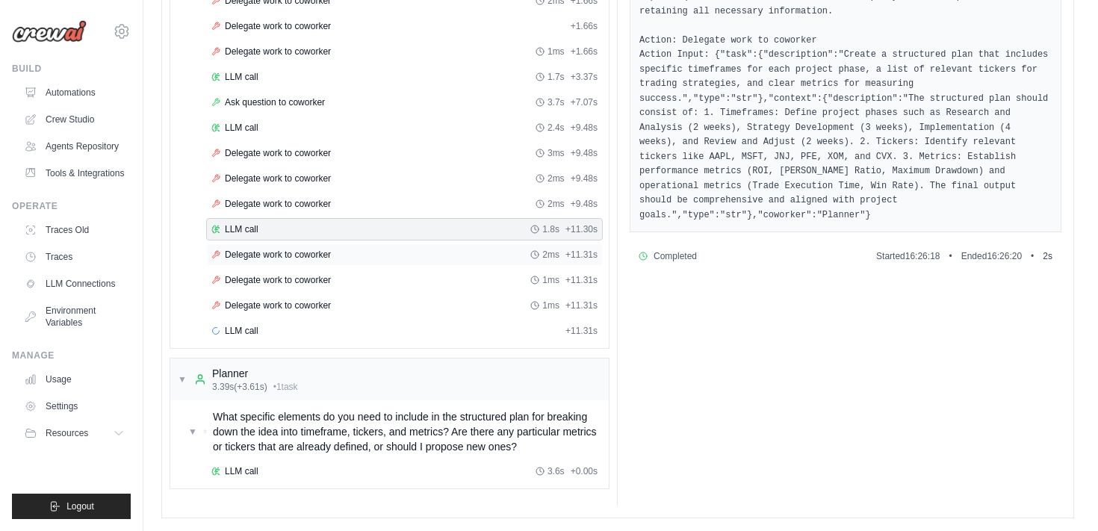
click at [290, 258] on span "Delegate work to coworker" at bounding box center [278, 255] width 106 height 12
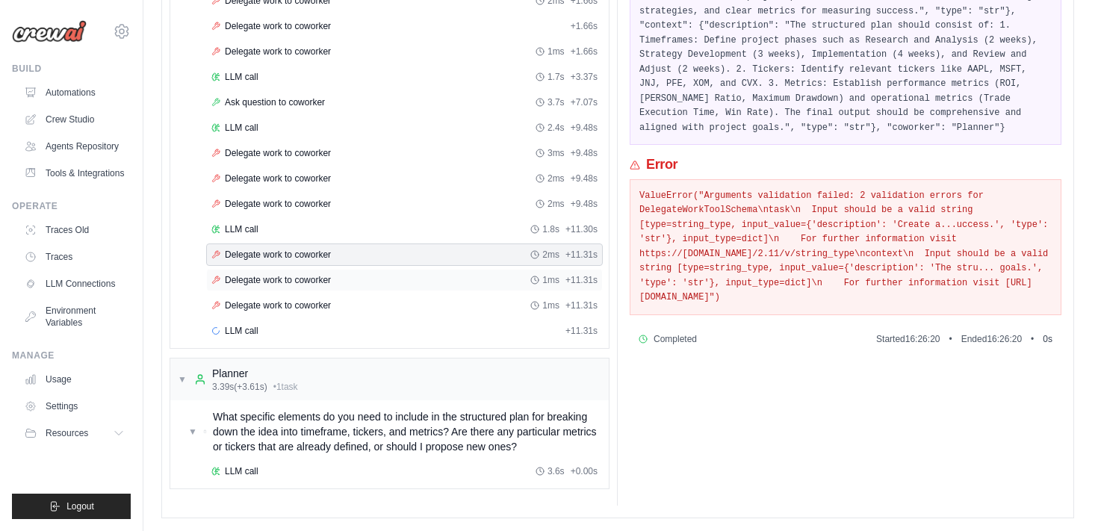
click at [301, 282] on span "Delegate work to coworker" at bounding box center [278, 280] width 106 height 12
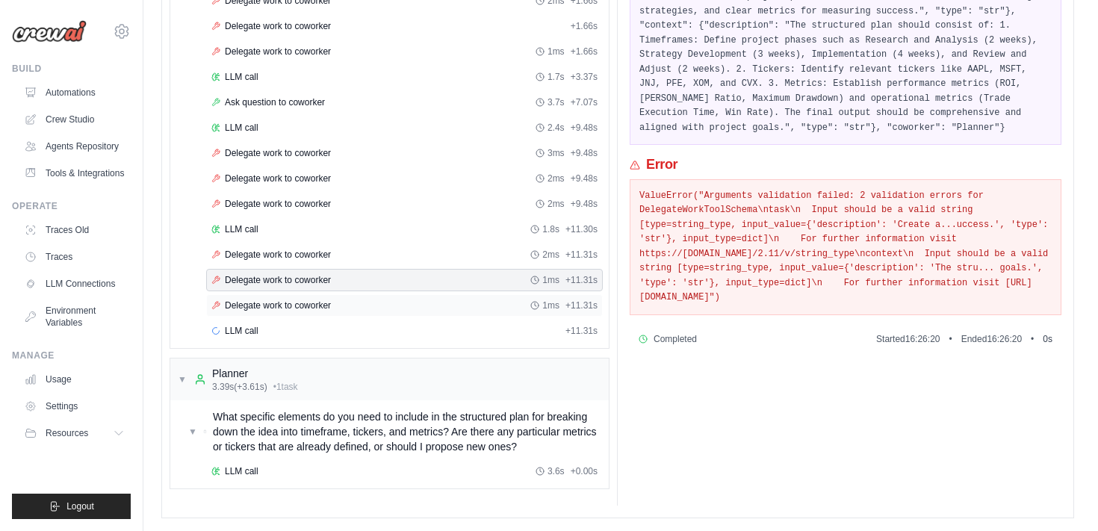
click at [307, 308] on span "Delegate work to coworker" at bounding box center [278, 305] width 106 height 12
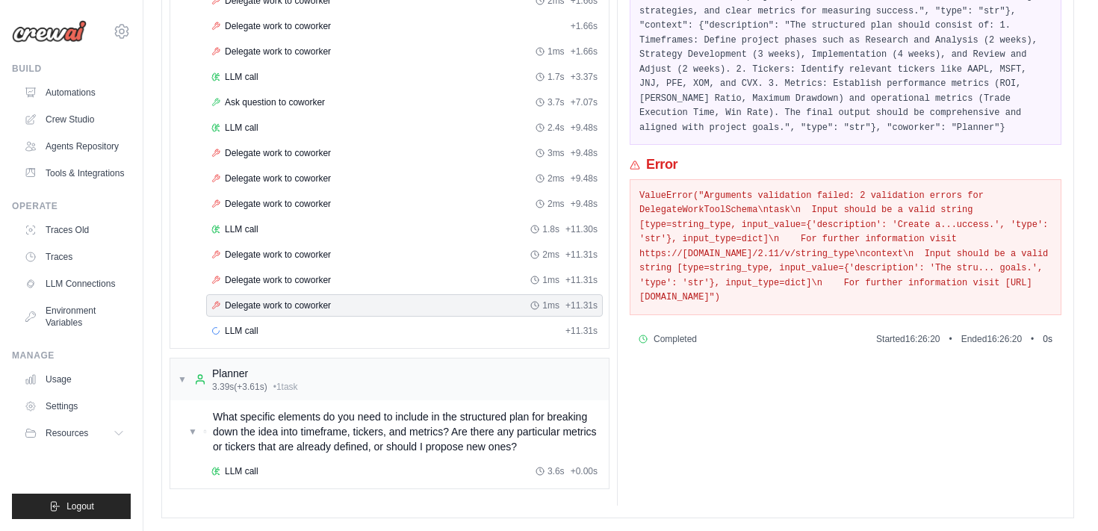
scroll to position [281, 0]
click at [314, 420] on span "What specific elements do you need to include in the structured plan for breaki…" at bounding box center [408, 430] width 390 height 45
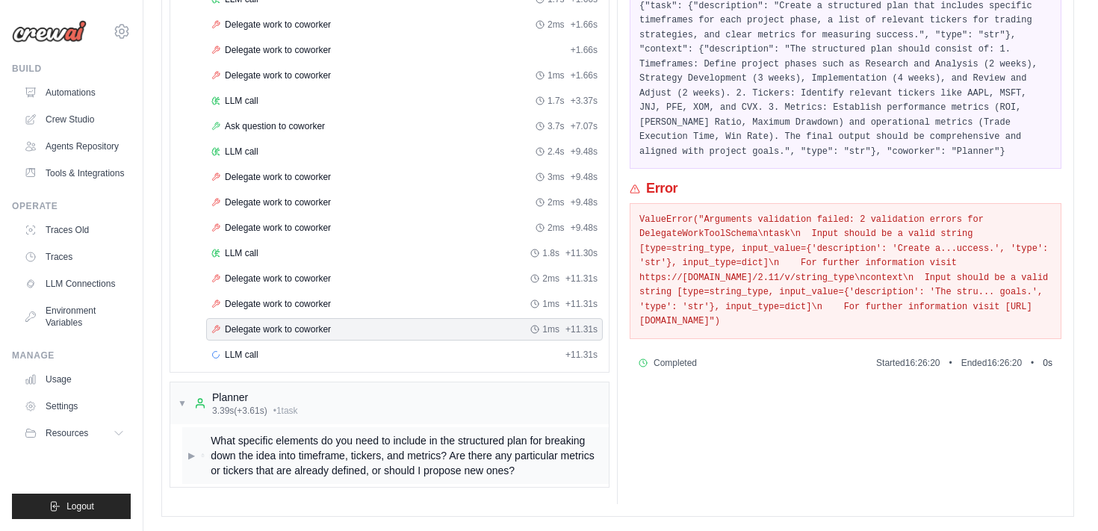
click at [323, 466] on span "What specific elements do you need to include in the structured plan for breaki…" at bounding box center [407, 455] width 392 height 45
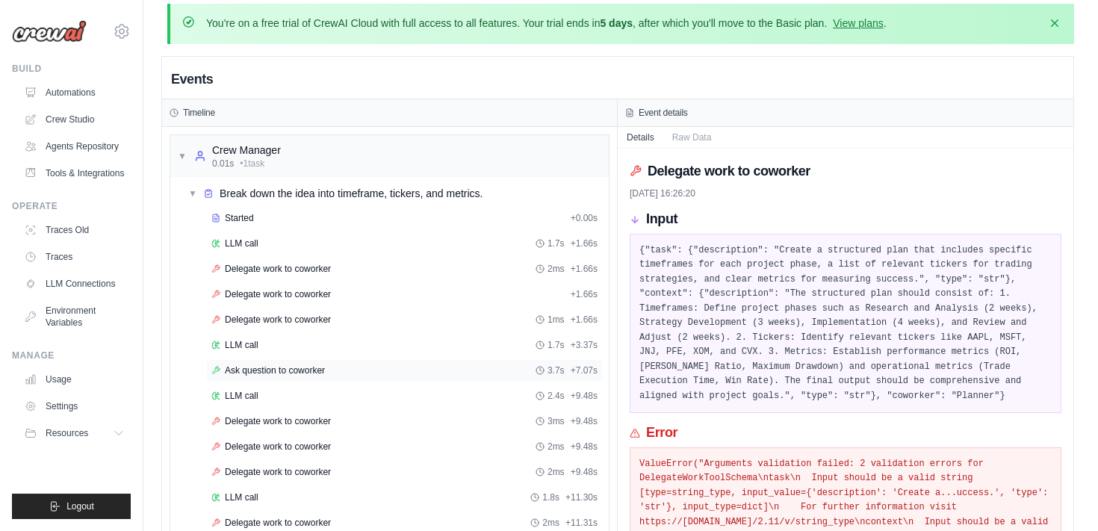
scroll to position [0, 0]
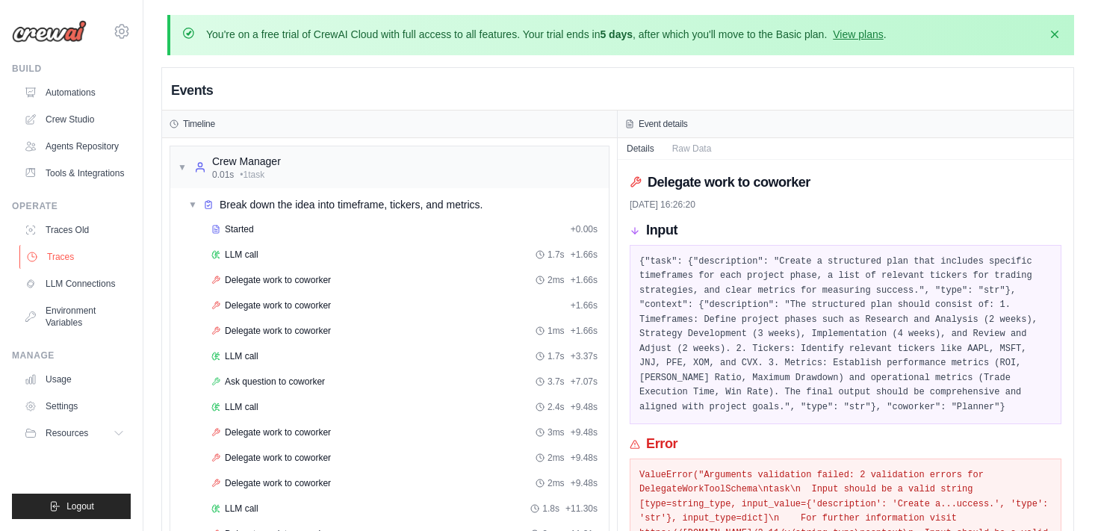
click at [60, 247] on link "Traces" at bounding box center [75, 257] width 113 height 24
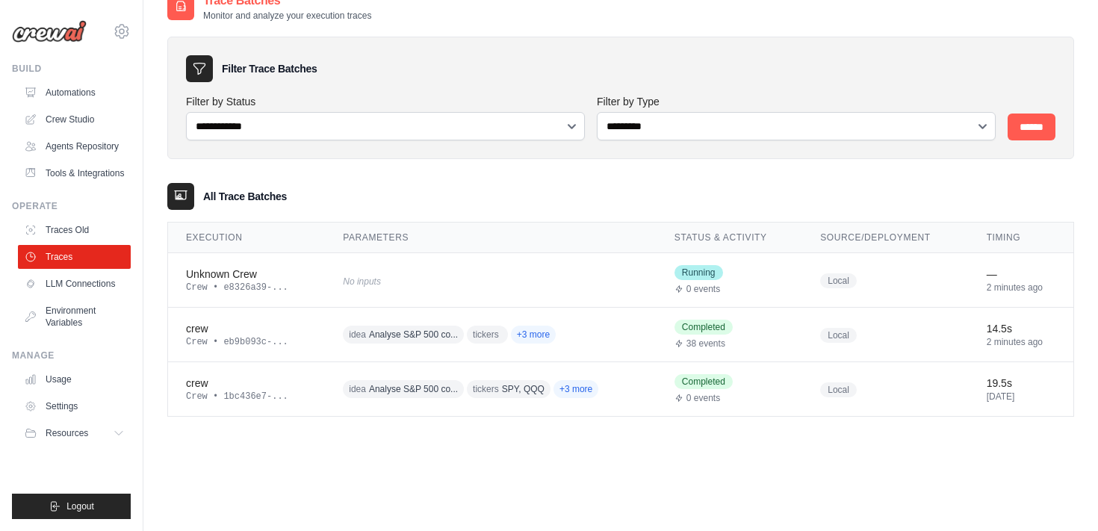
scroll to position [77, 0]
click at [287, 270] on div "Unknown Crew" at bounding box center [246, 272] width 121 height 15
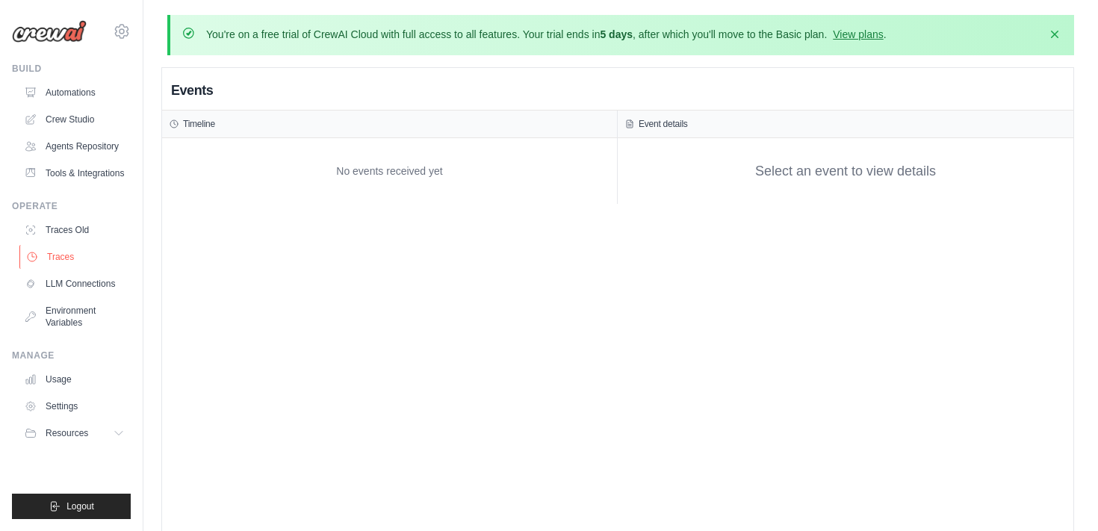
click at [77, 258] on link "Traces" at bounding box center [75, 257] width 113 height 24
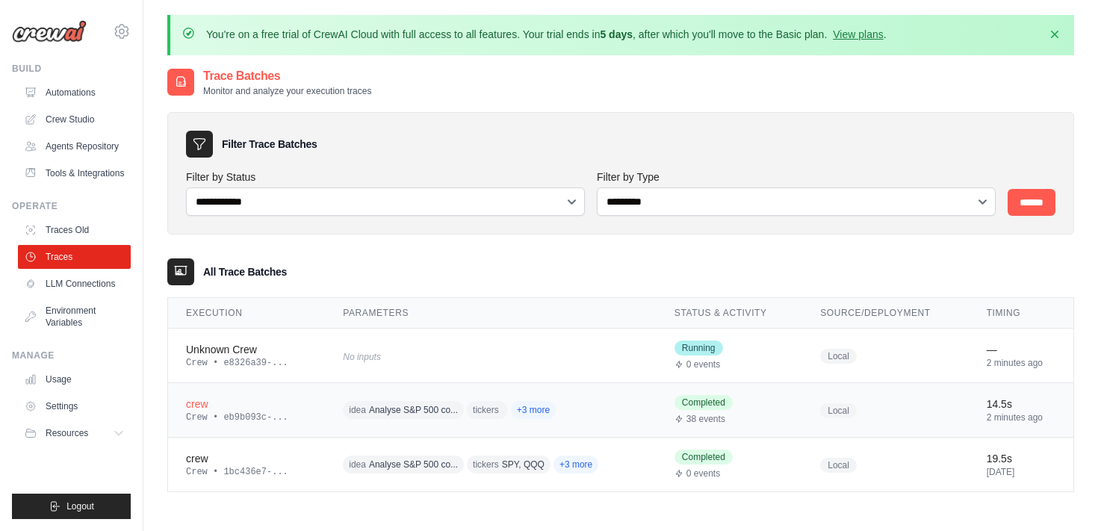
click at [185, 406] on td "crew Crew • eb9b093c-..." at bounding box center [246, 410] width 157 height 55
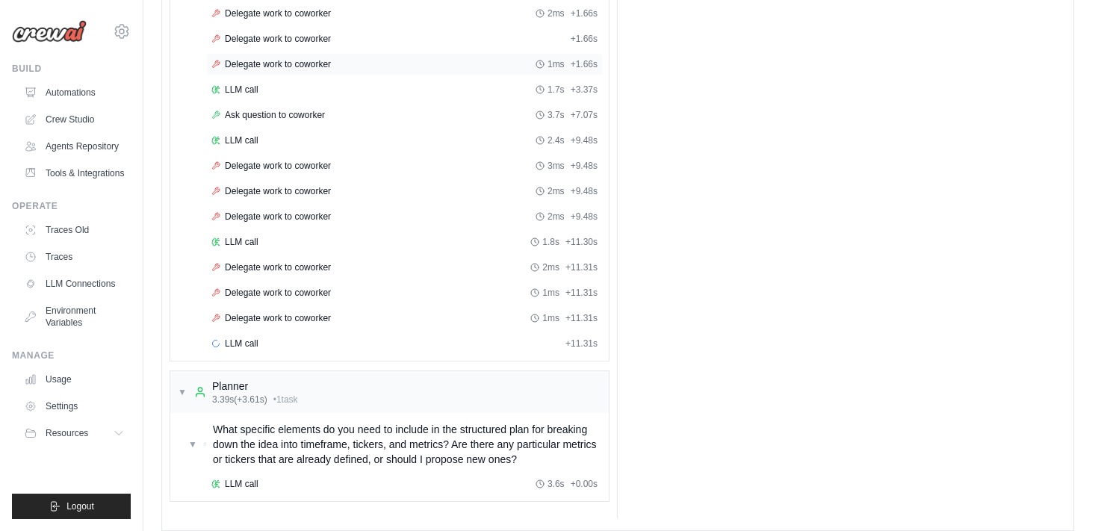
scroll to position [281, 0]
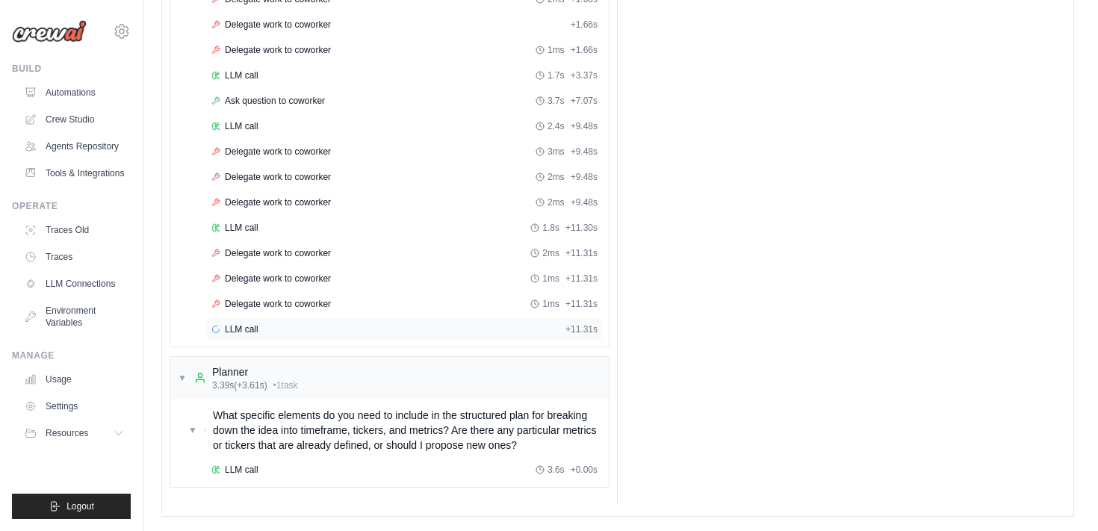
click at [270, 326] on div "LLM call + 11.31s" at bounding box center [404, 329] width 386 height 12
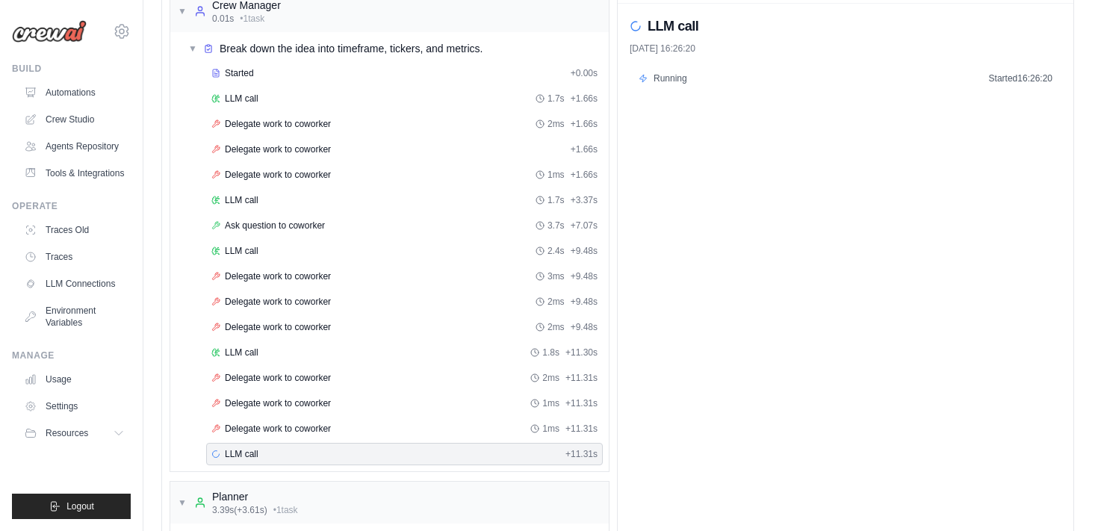
scroll to position [158, 0]
click at [289, 252] on div "LLM call 2.4s + 9.48s" at bounding box center [404, 249] width 386 height 12
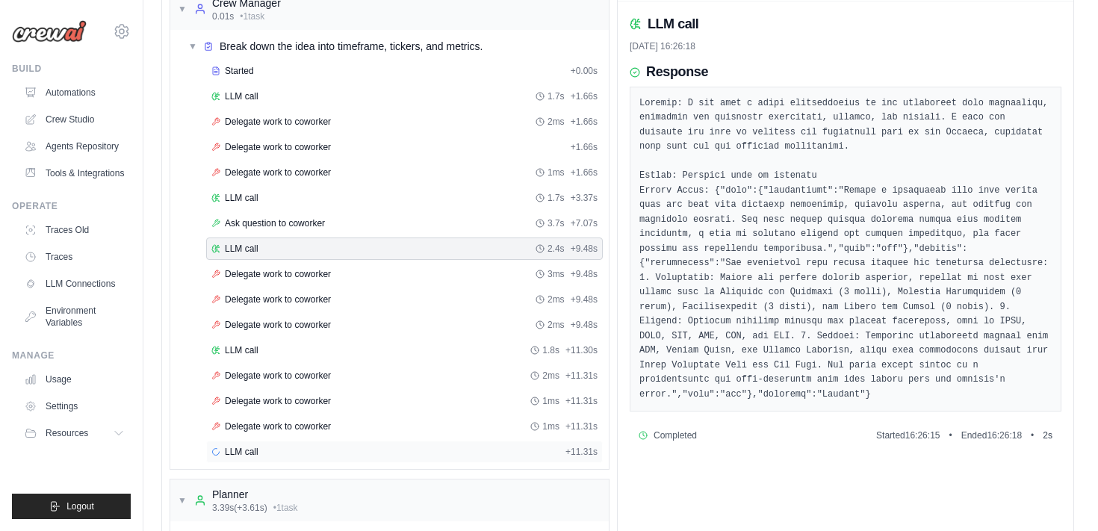
click at [247, 448] on span "LLM call" at bounding box center [242, 452] width 34 height 12
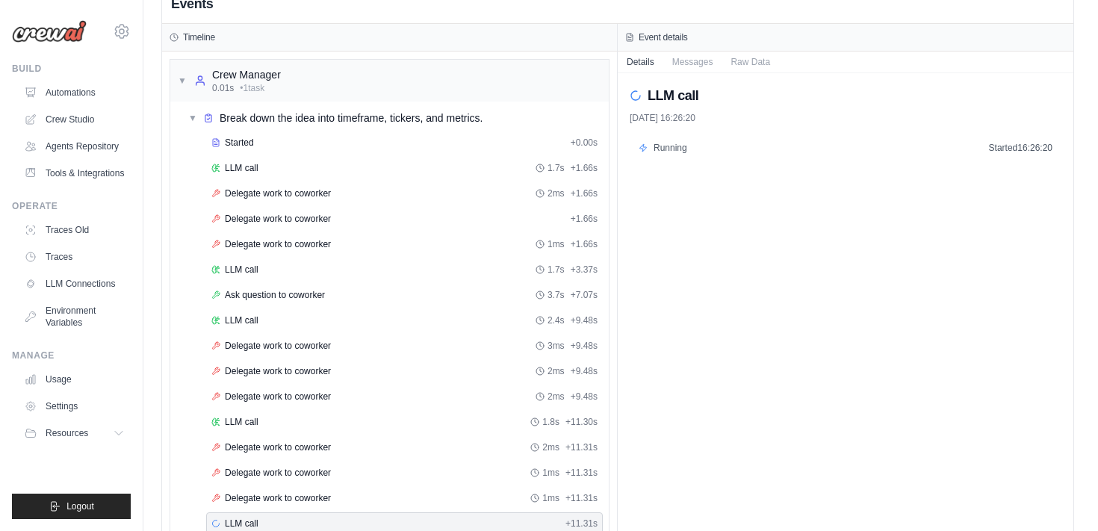
scroll to position [86, 0]
click at [184, 80] on span "▼" at bounding box center [182, 81] width 9 height 12
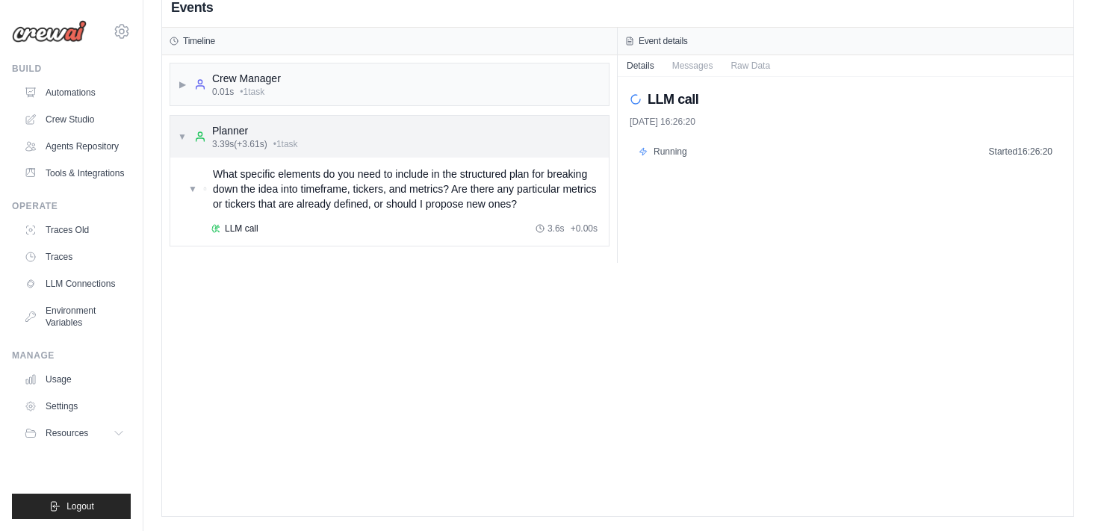
click at [179, 136] on span "▼" at bounding box center [182, 137] width 9 height 12
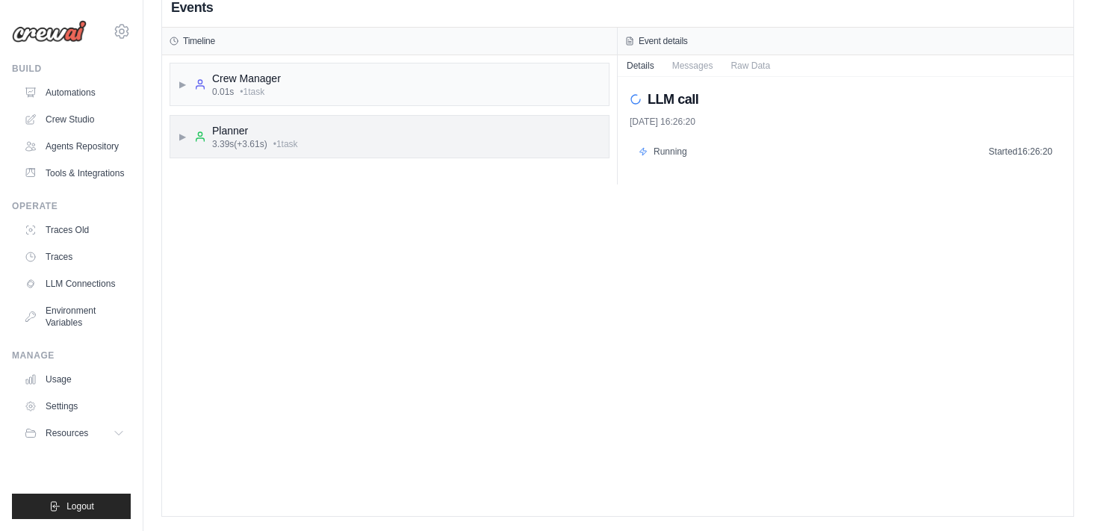
click at [179, 136] on span "▶" at bounding box center [182, 137] width 9 height 12
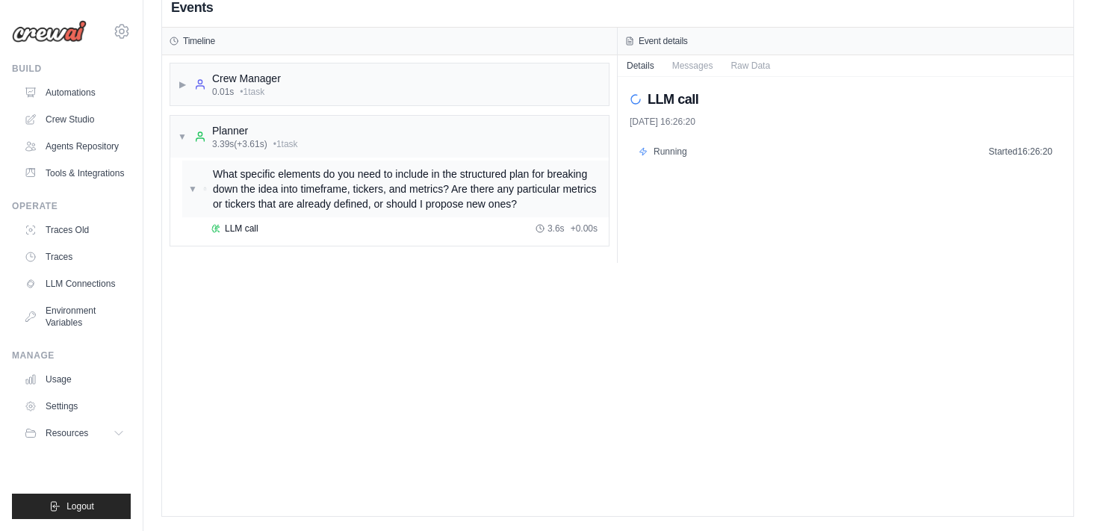
click at [255, 208] on span "What specific elements do you need to include in the structured plan for breaki…" at bounding box center [408, 189] width 390 height 45
click at [255, 208] on span "What specific elements do you need to include in the structured plan for breaki…" at bounding box center [407, 189] width 392 height 45
click at [261, 237] on div "LLM call 3.6s + 0.00s" at bounding box center [404, 228] width 397 height 22
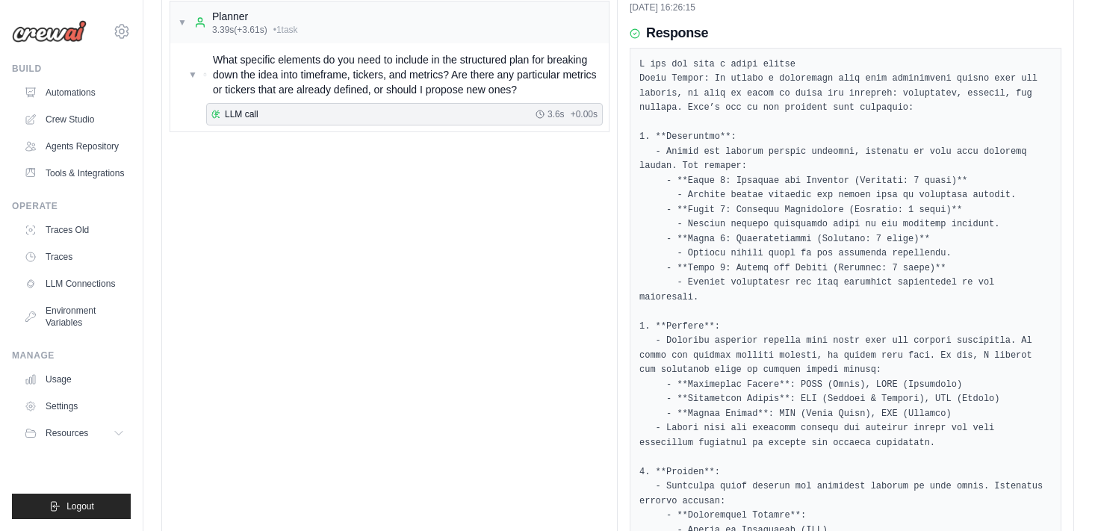
scroll to position [0, 0]
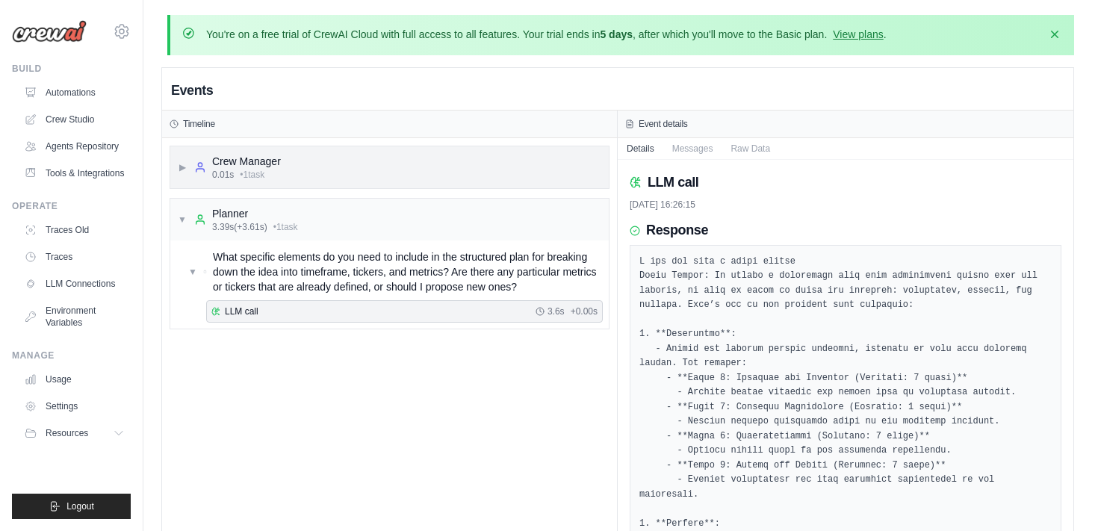
click at [182, 167] on span "▶" at bounding box center [182, 167] width 9 height 12
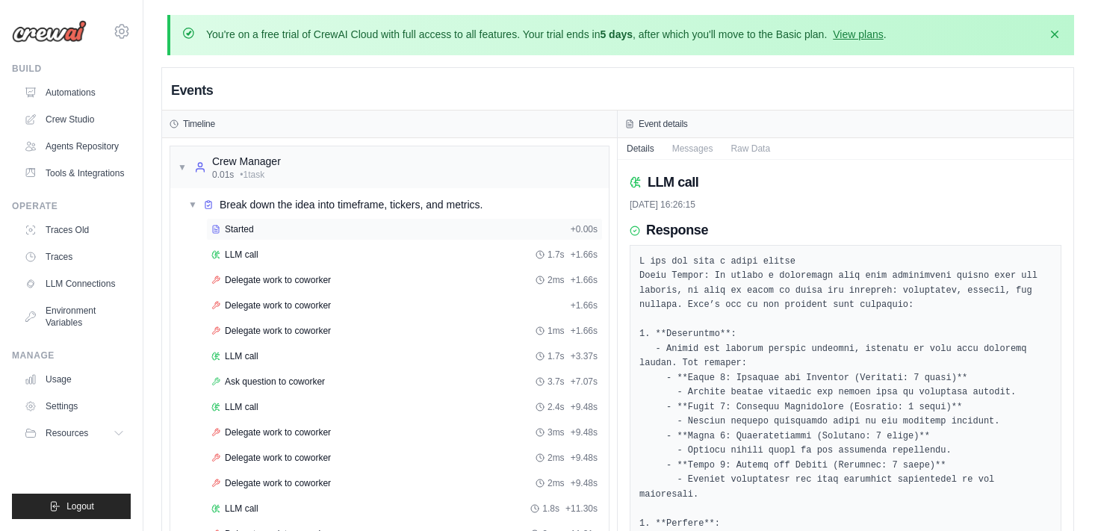
click at [265, 225] on div "Started" at bounding box center [387, 229] width 353 height 12
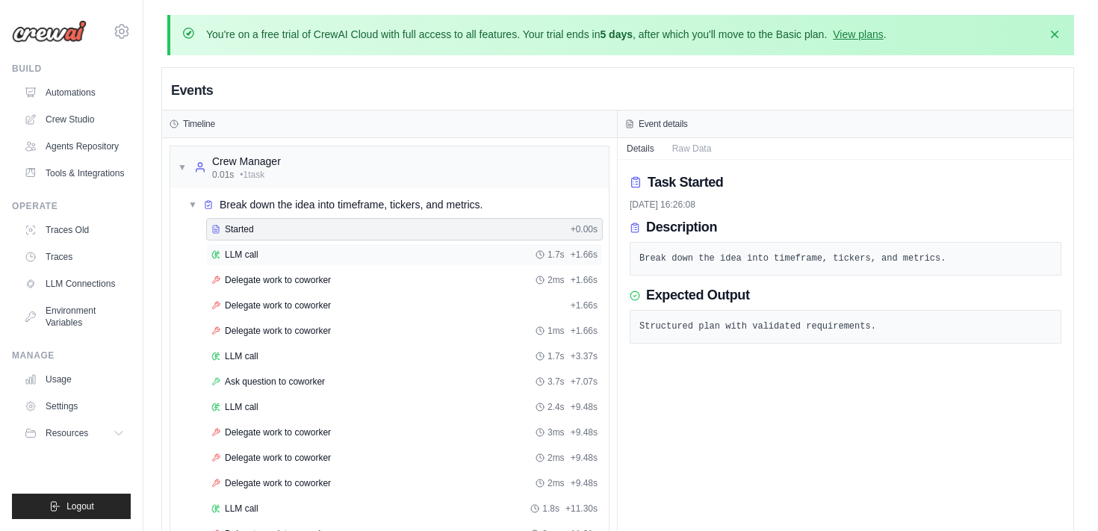
click at [282, 250] on div "LLM call 1.7s + 1.66s" at bounding box center [404, 255] width 386 height 12
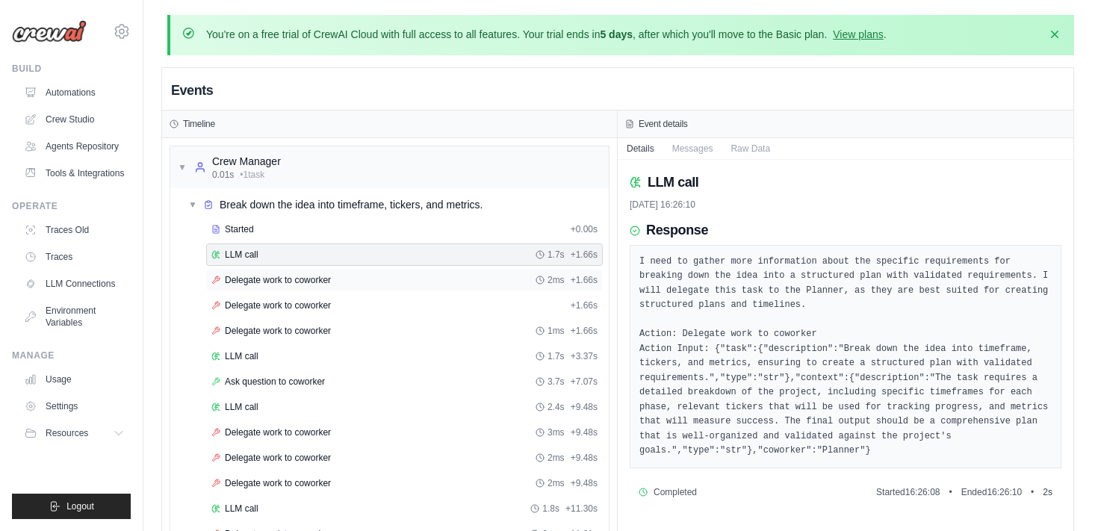
click at [307, 283] on span "Delegate work to coworker" at bounding box center [278, 280] width 106 height 12
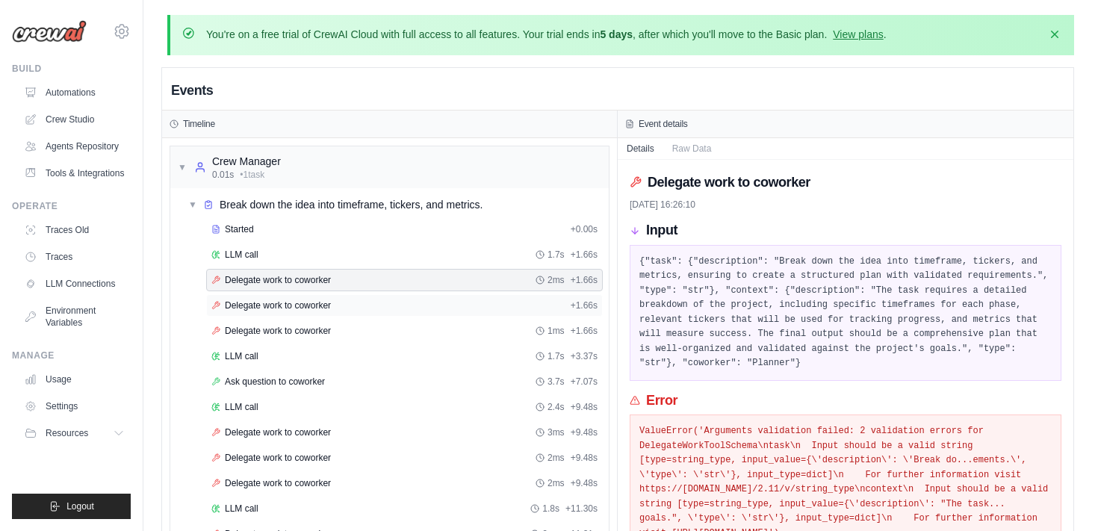
click at [312, 310] on span "Delegate work to coworker" at bounding box center [278, 305] width 106 height 12
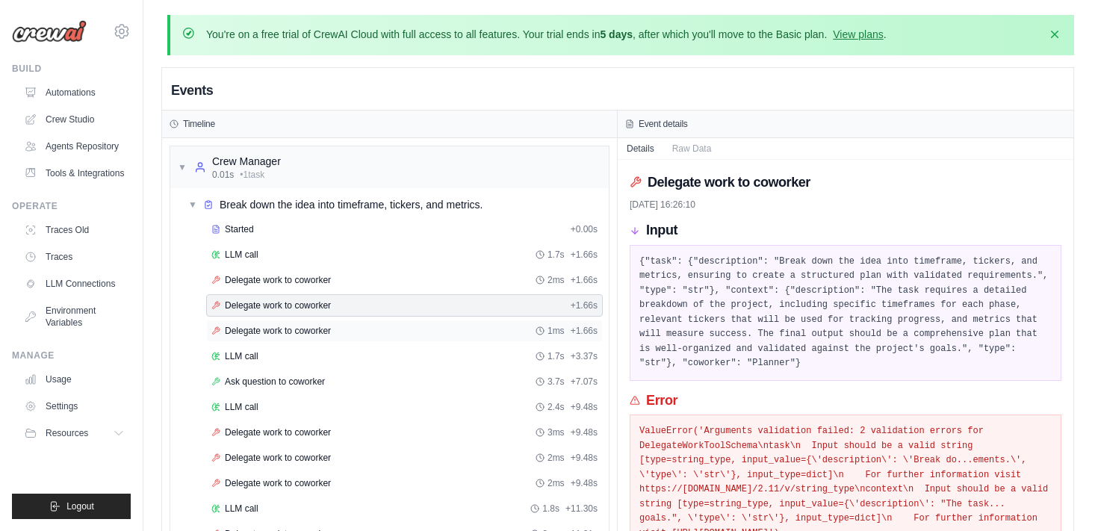
click at [314, 329] on span "Delegate work to coworker" at bounding box center [278, 331] width 106 height 12
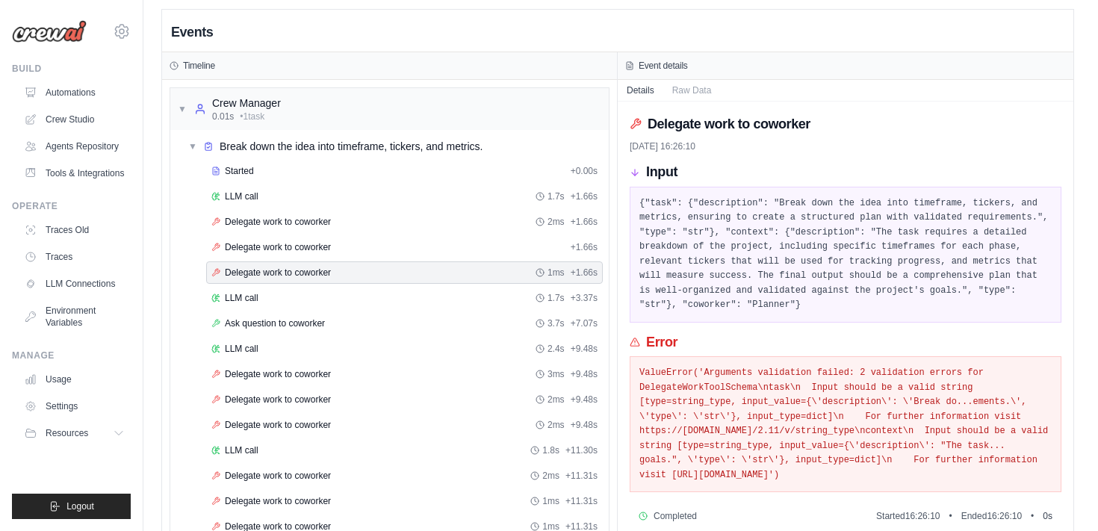
scroll to position [60, 0]
click at [314, 329] on div "Ask question to coworker 3.7s + 7.07s" at bounding box center [404, 322] width 397 height 22
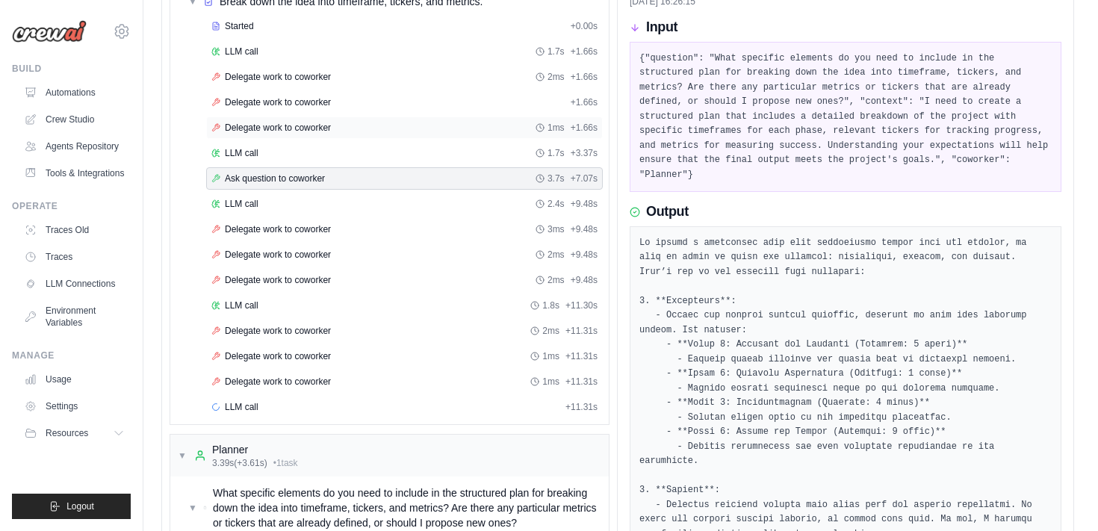
scroll to position [217, 0]
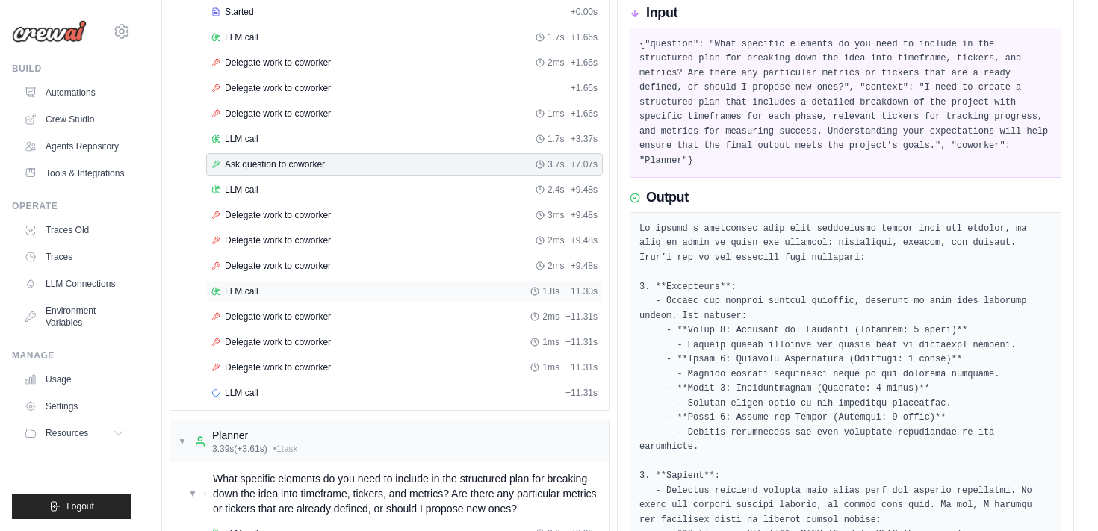
click at [299, 289] on div "LLM call 1.8s + 11.30s" at bounding box center [404, 291] width 386 height 12
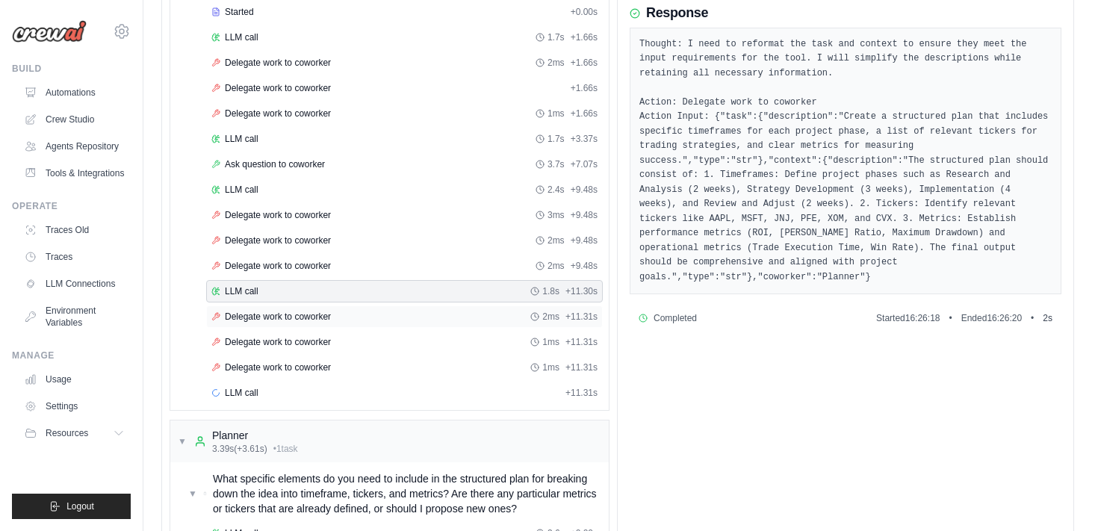
click at [306, 317] on span "Delegate work to coworker" at bounding box center [278, 317] width 106 height 12
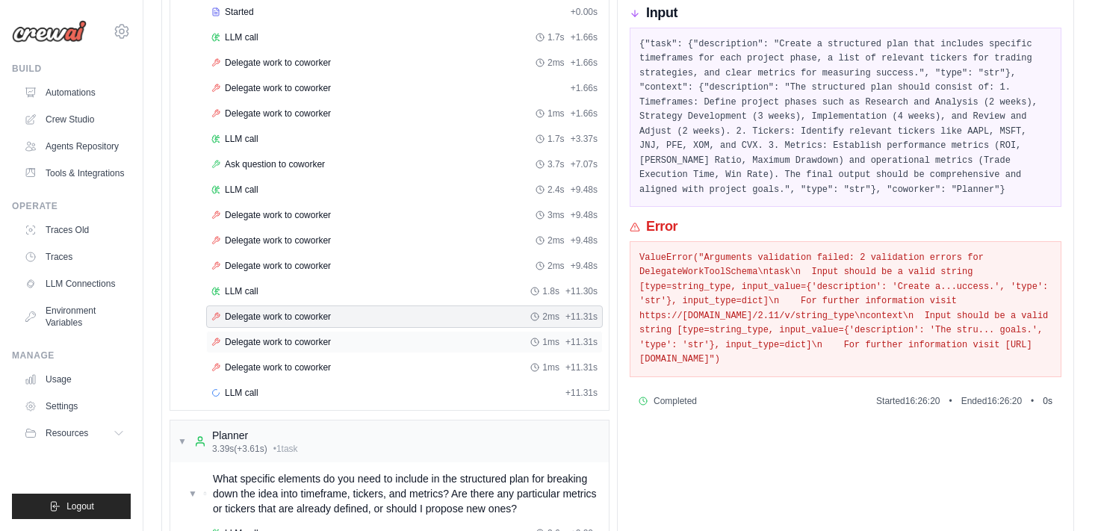
click at [304, 341] on span "Delegate work to coworker" at bounding box center [278, 342] width 106 height 12
click at [306, 370] on span "Delegate work to coworker" at bounding box center [278, 367] width 106 height 12
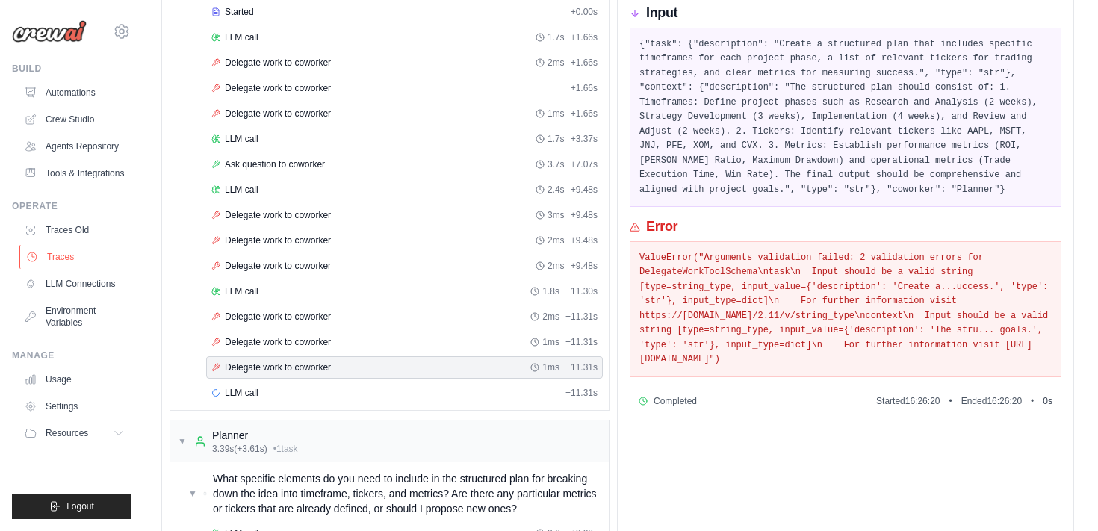
click at [63, 262] on link "Traces" at bounding box center [75, 257] width 113 height 24
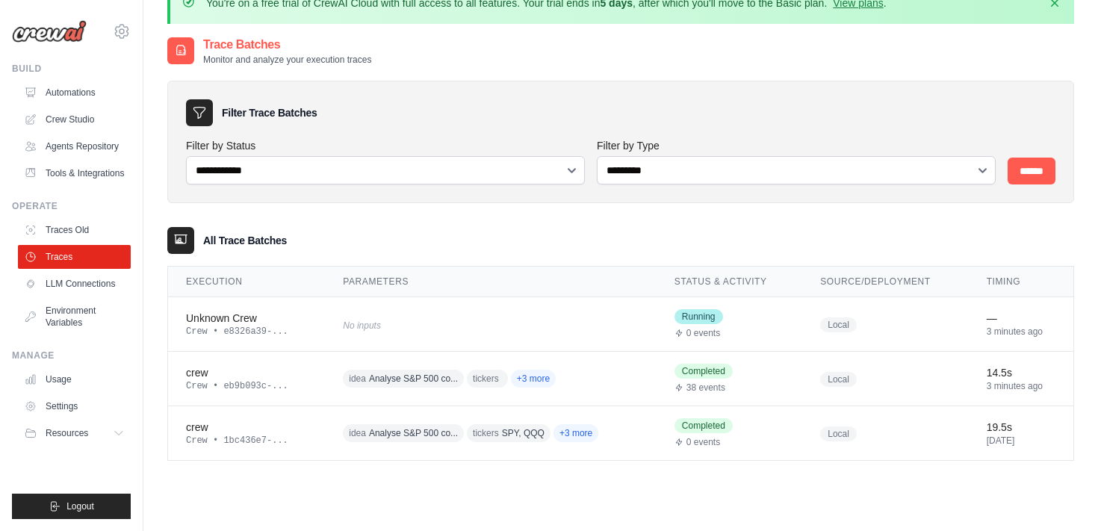
scroll to position [43, 0]
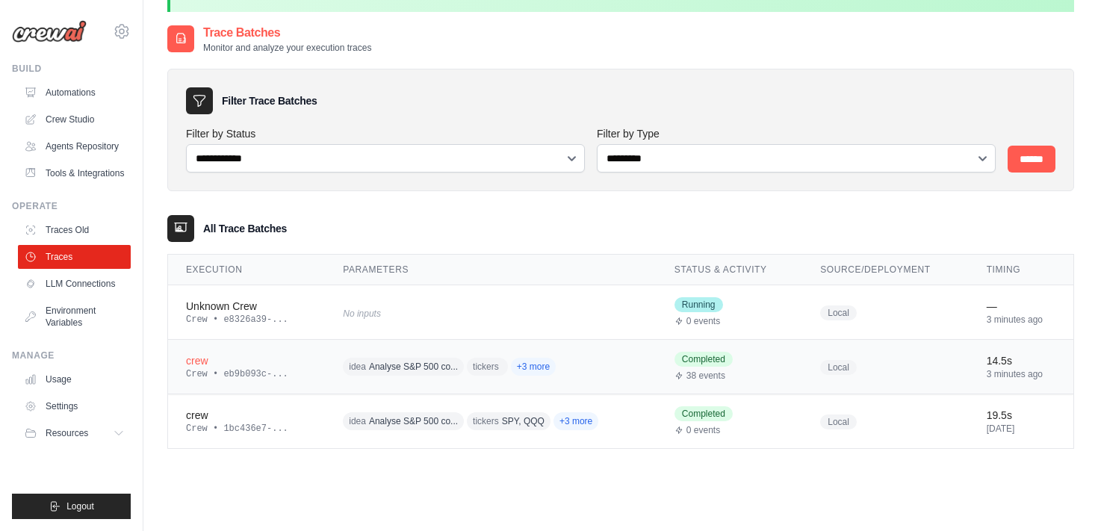
click at [329, 376] on td "idea Analyse S&P 500 co... tickers +3 more" at bounding box center [491, 367] width 332 height 55
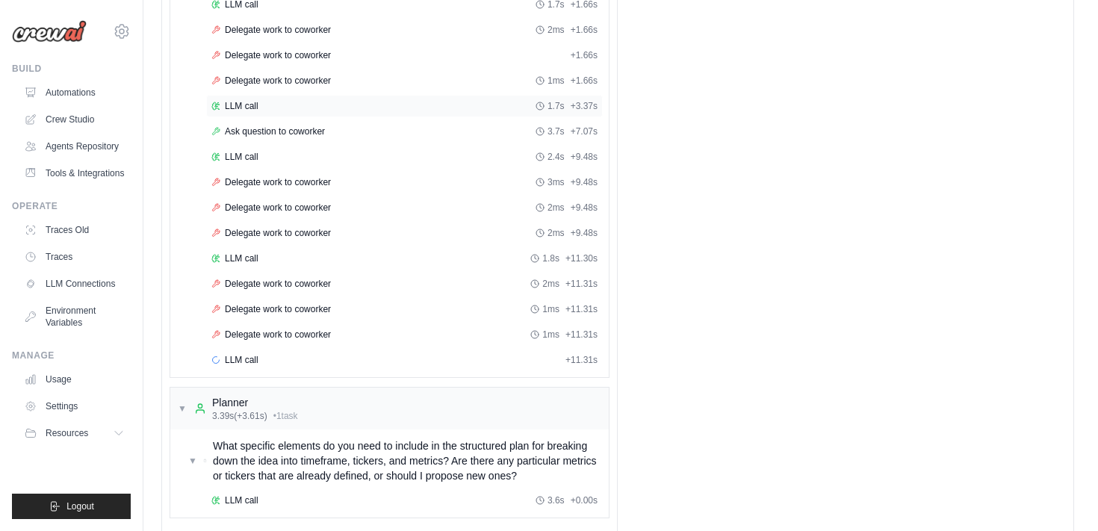
scroll to position [281, 0]
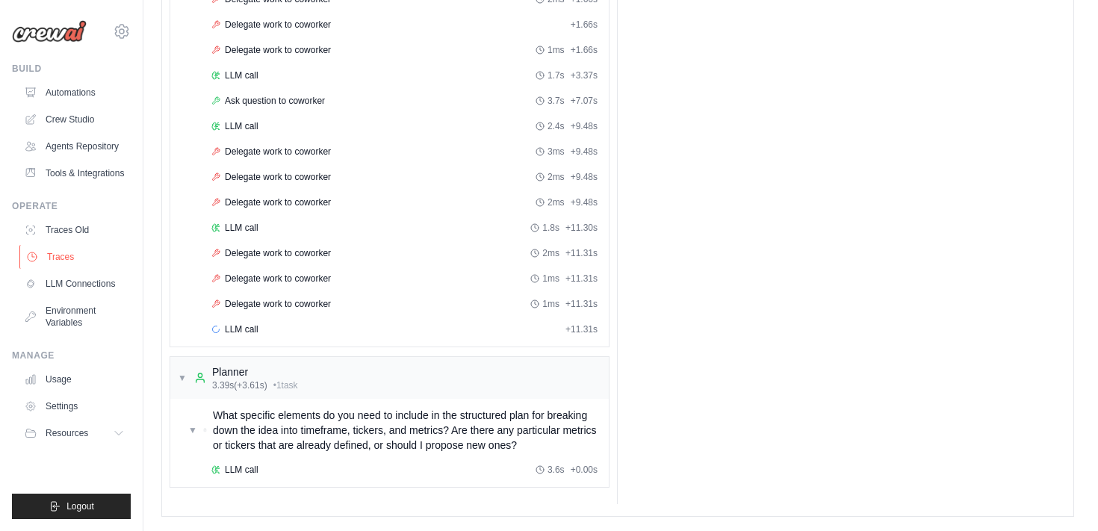
click at [75, 255] on link "Traces" at bounding box center [75, 257] width 113 height 24
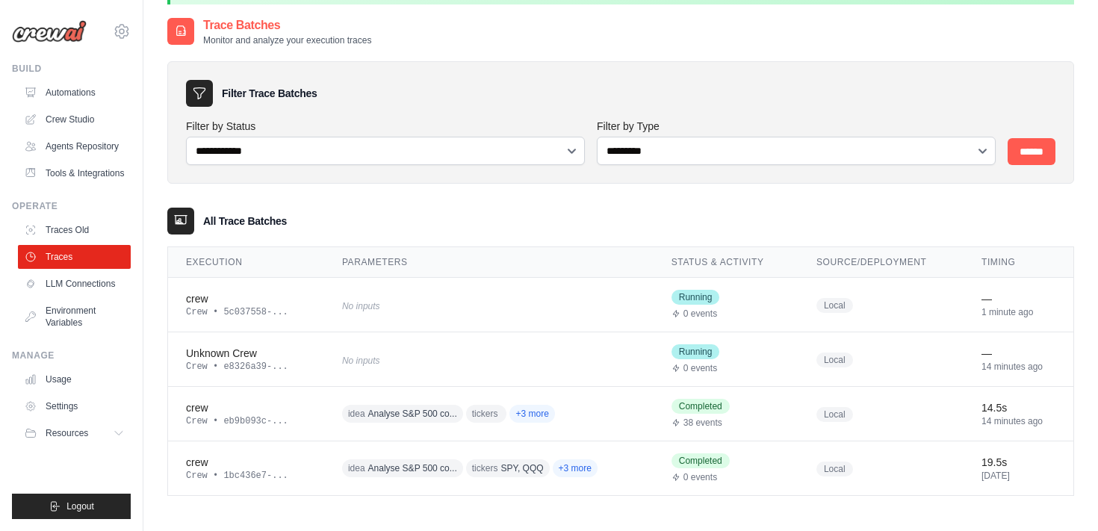
scroll to position [52, 0]
click at [257, 298] on div "crew" at bounding box center [246, 297] width 120 height 15
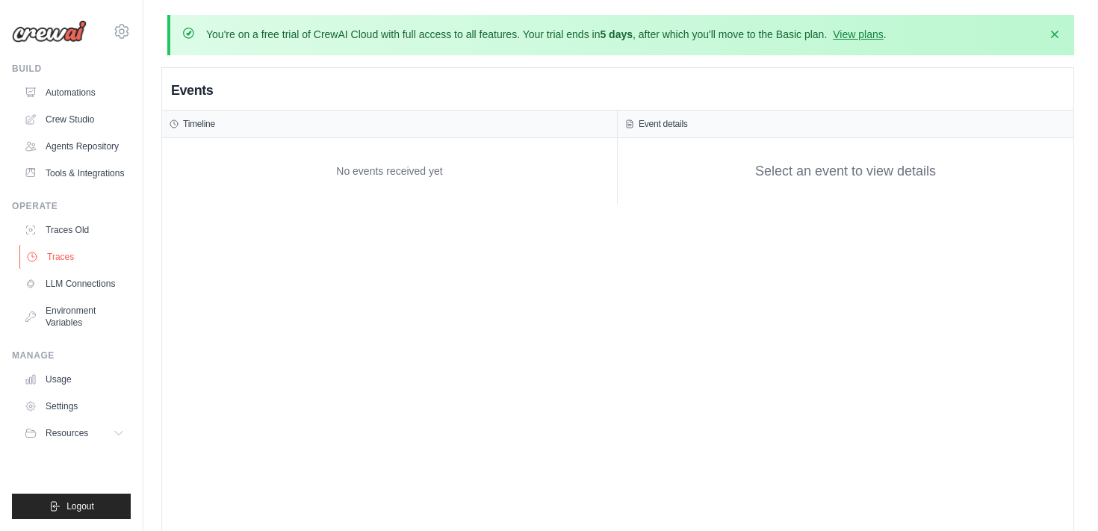
click at [72, 257] on link "Traces" at bounding box center [75, 257] width 113 height 24
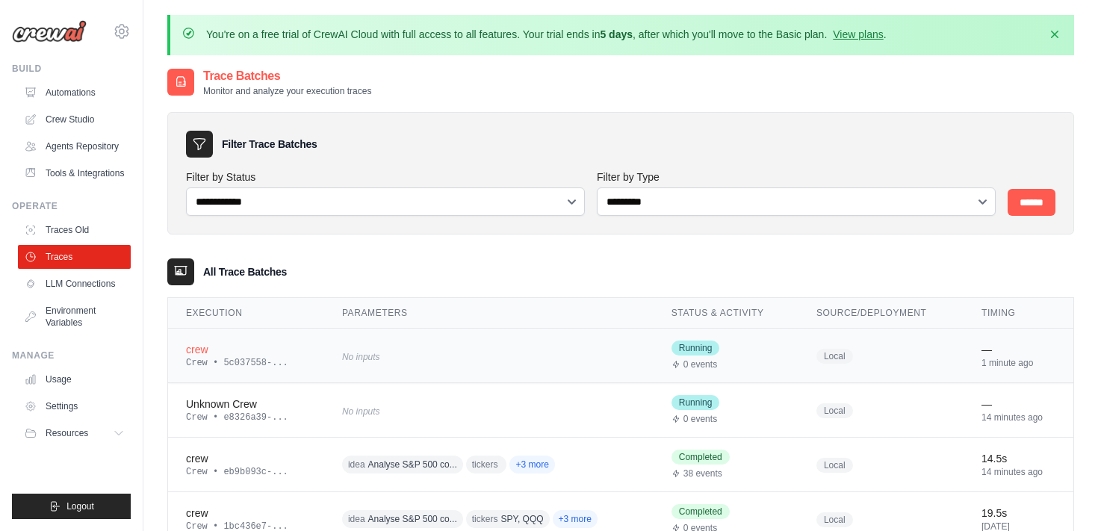
click at [210, 351] on div "crew" at bounding box center [246, 349] width 120 height 15
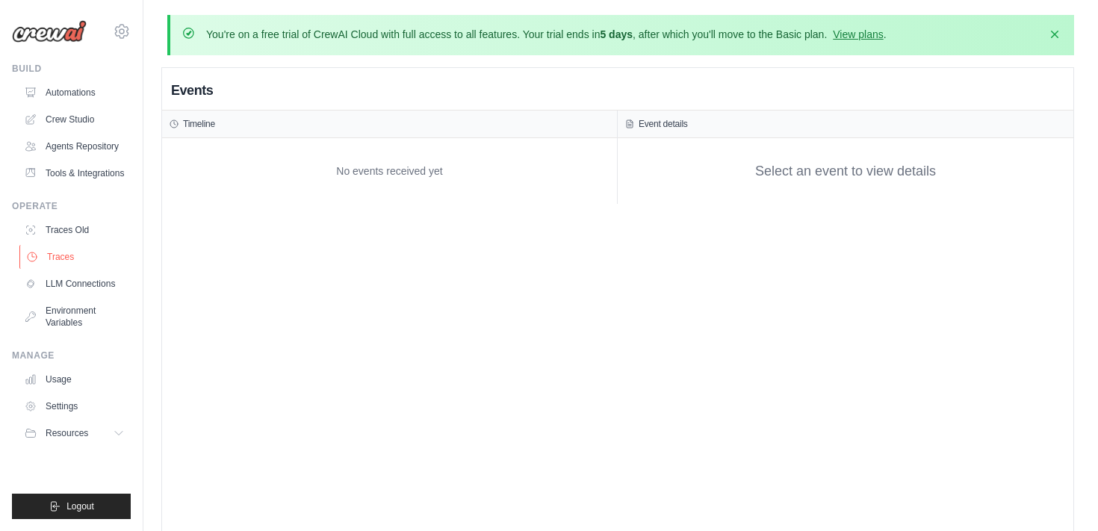
click at [66, 260] on link "Traces" at bounding box center [75, 257] width 113 height 24
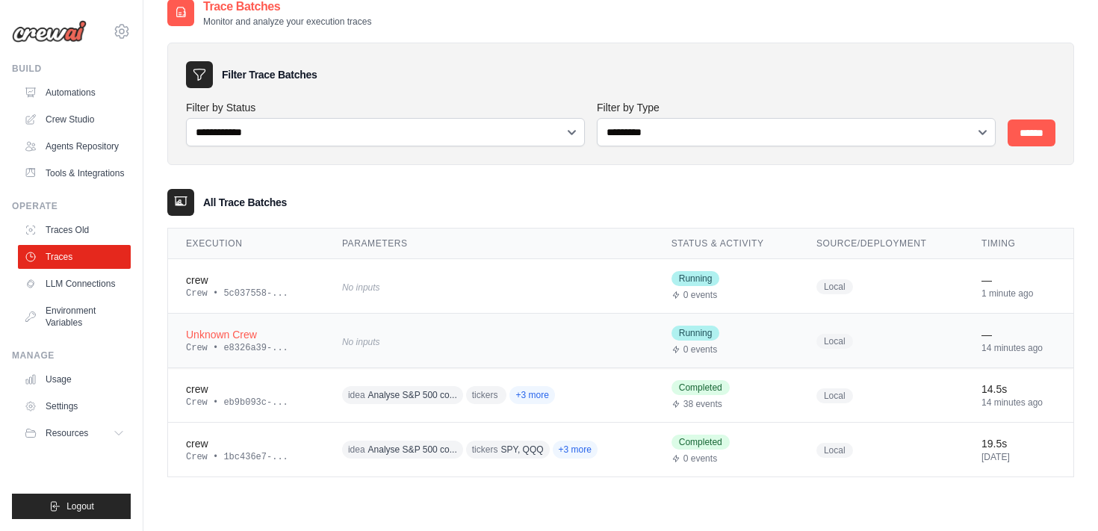
scroll to position [81, 0]
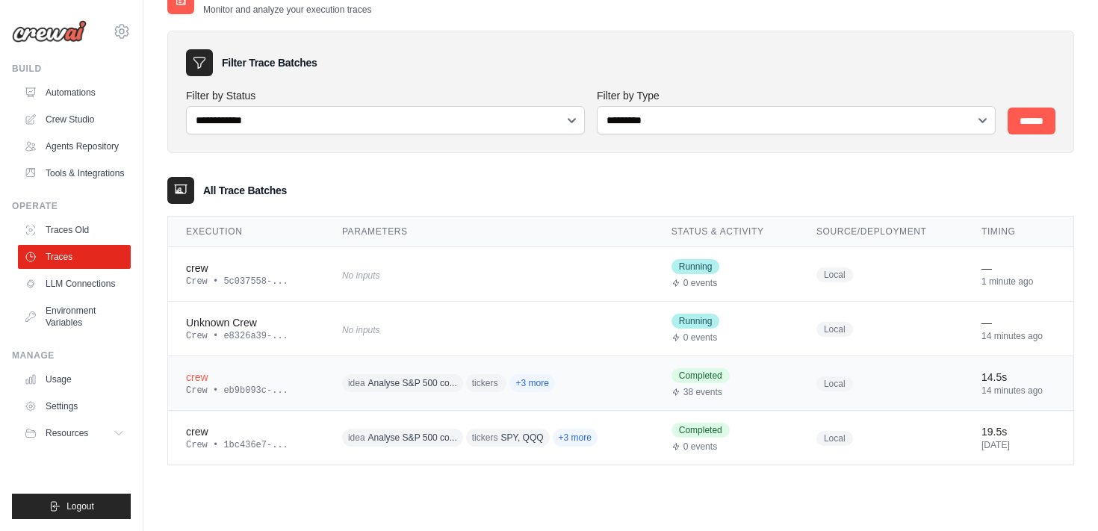
click at [254, 397] on td "crew Crew • eb9b093c-..." at bounding box center [246, 383] width 156 height 55
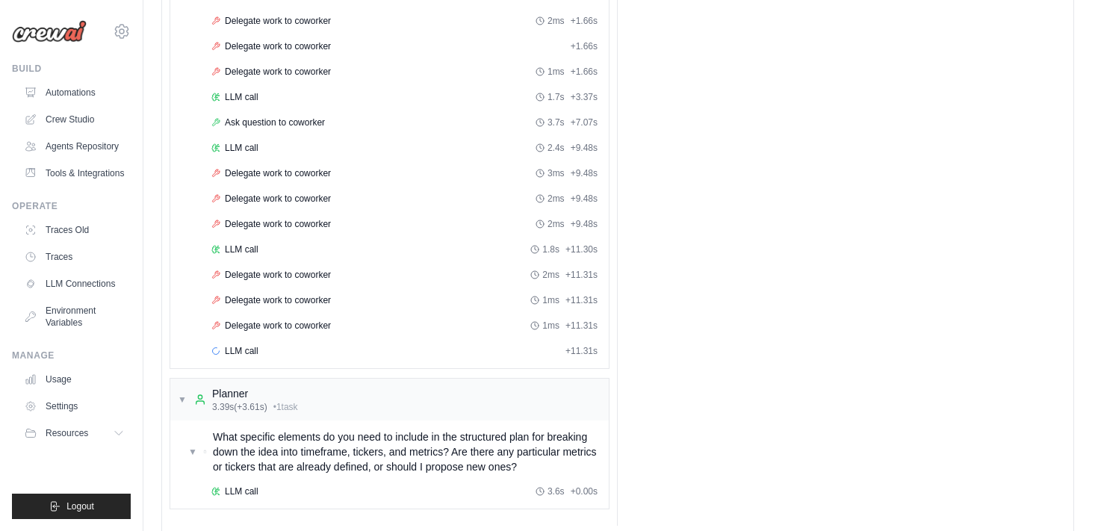
scroll to position [260, 0]
click at [259, 355] on div "LLM call + 11.31s" at bounding box center [404, 350] width 386 height 12
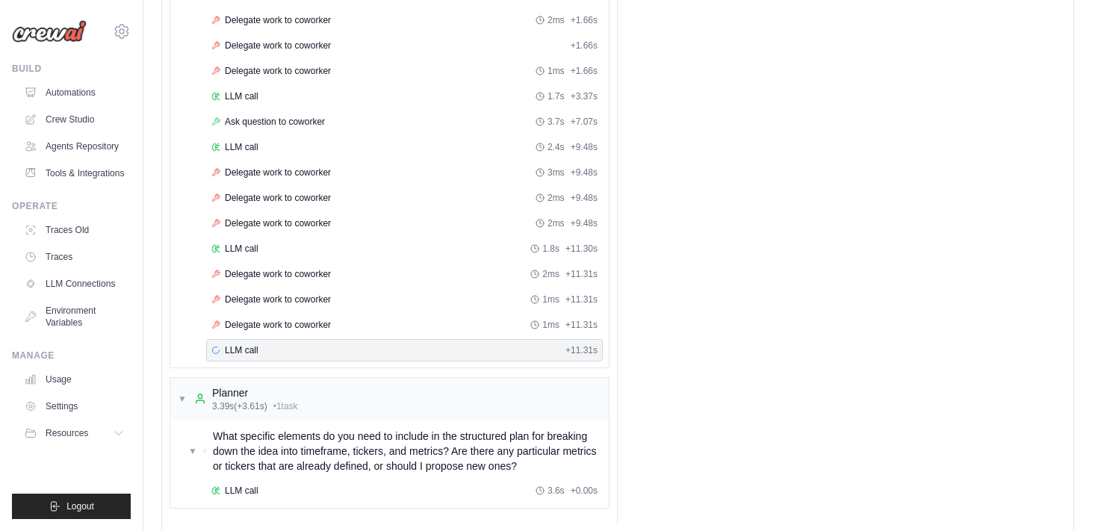
click at [259, 355] on div "LLM call + 11.31s" at bounding box center [404, 350] width 386 height 12
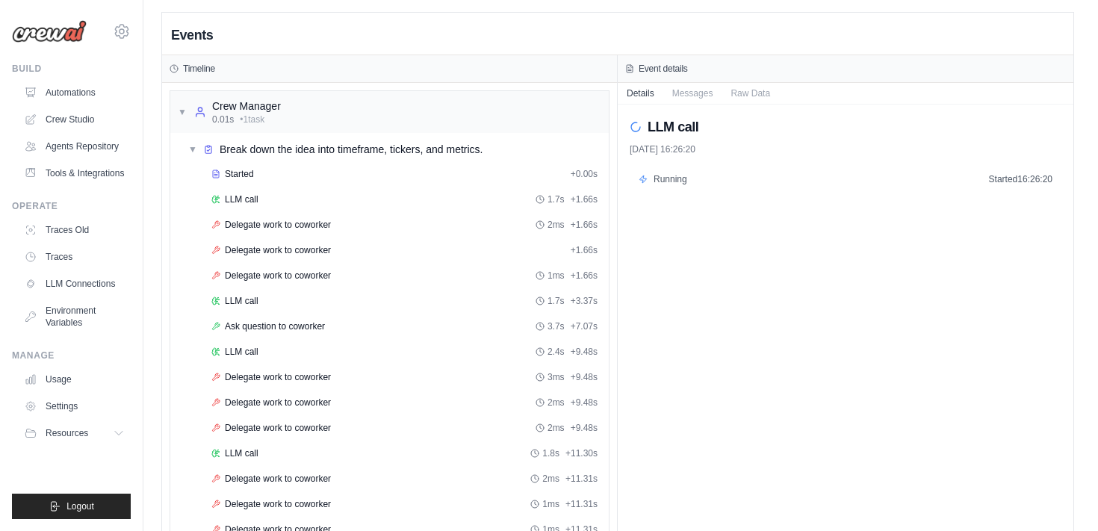
scroll to position [15, 0]
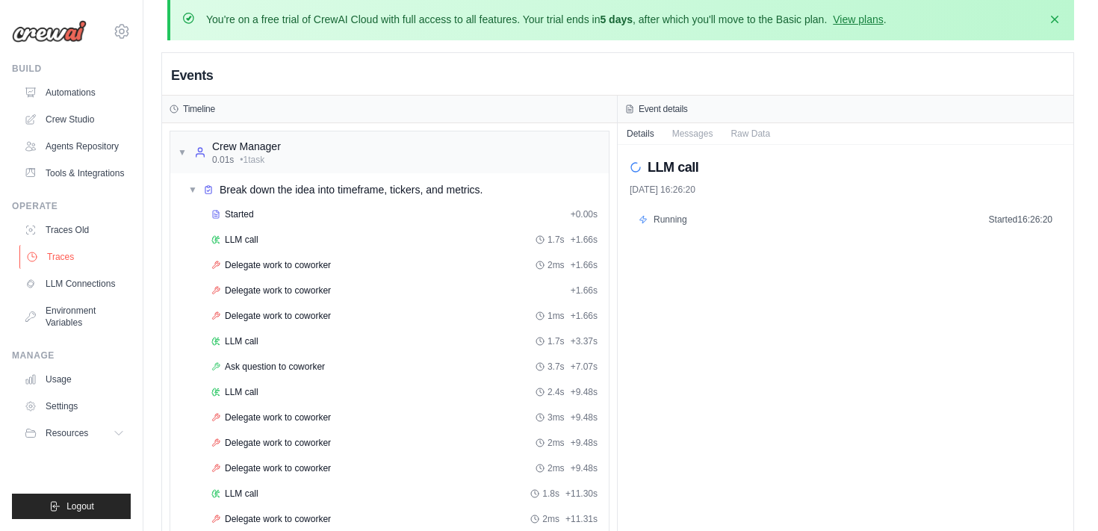
click at [66, 255] on link "Traces" at bounding box center [75, 257] width 113 height 24
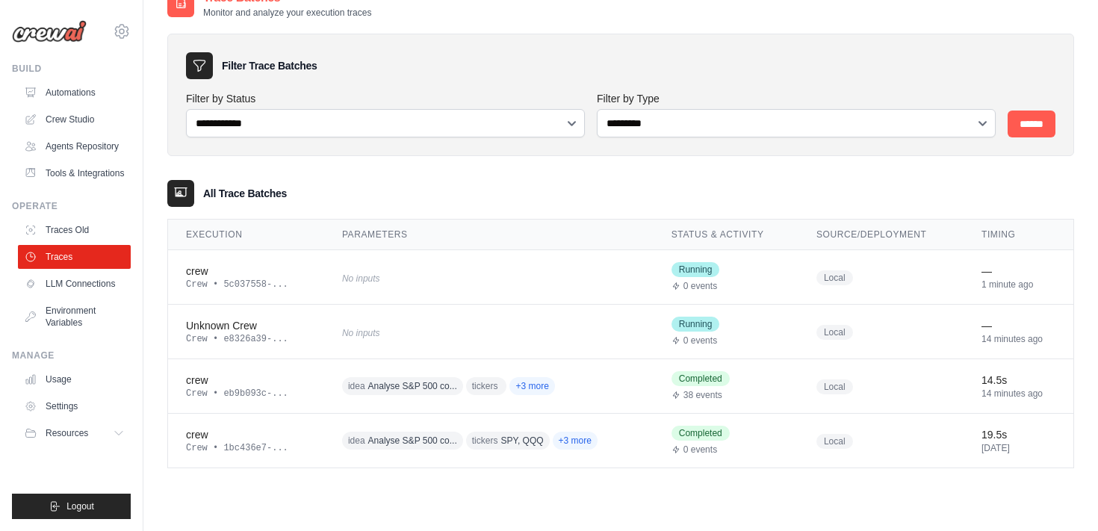
scroll to position [79, 0]
click at [196, 274] on div "crew" at bounding box center [246, 270] width 120 height 15
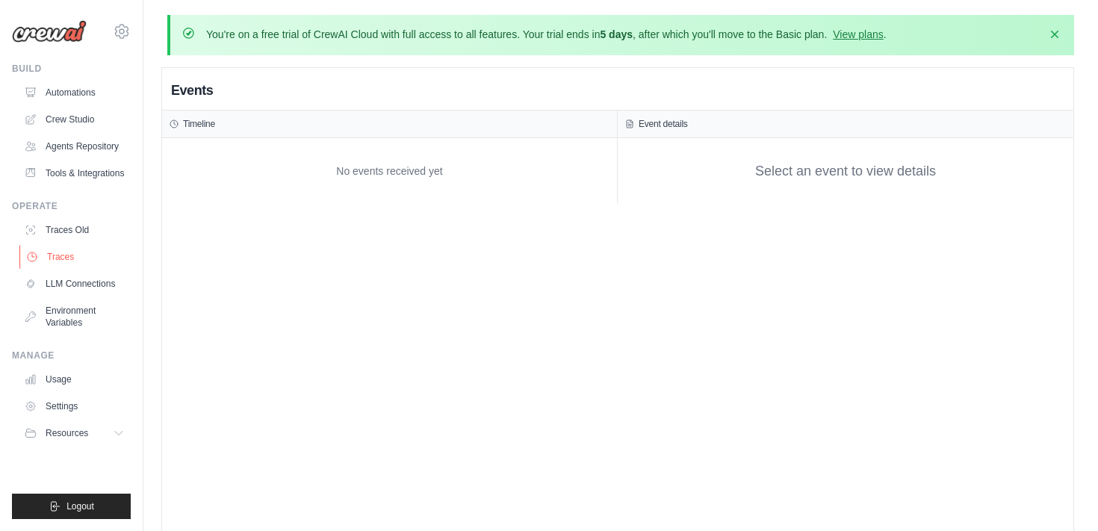
click at [63, 255] on link "Traces" at bounding box center [75, 257] width 113 height 24
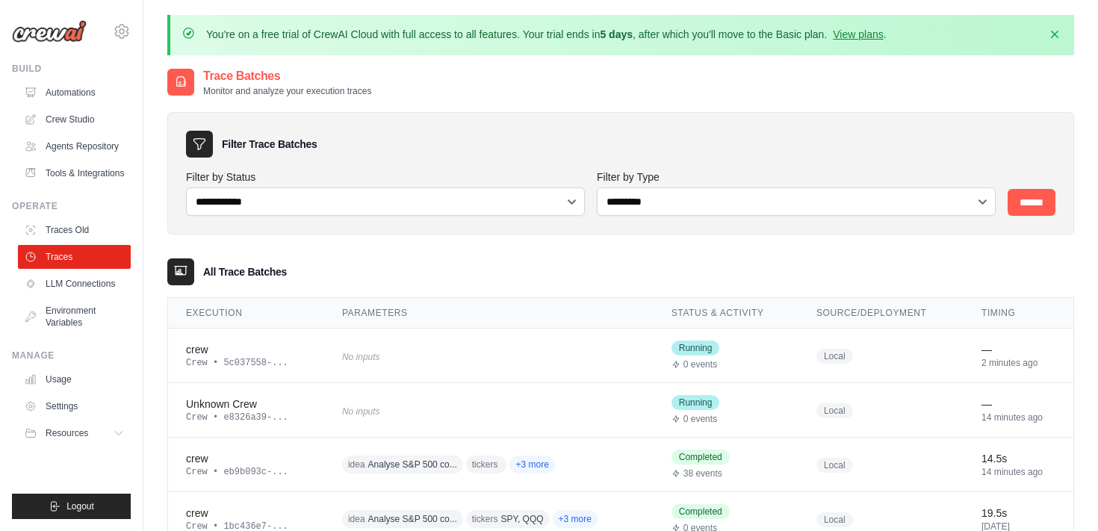
scroll to position [81, 0]
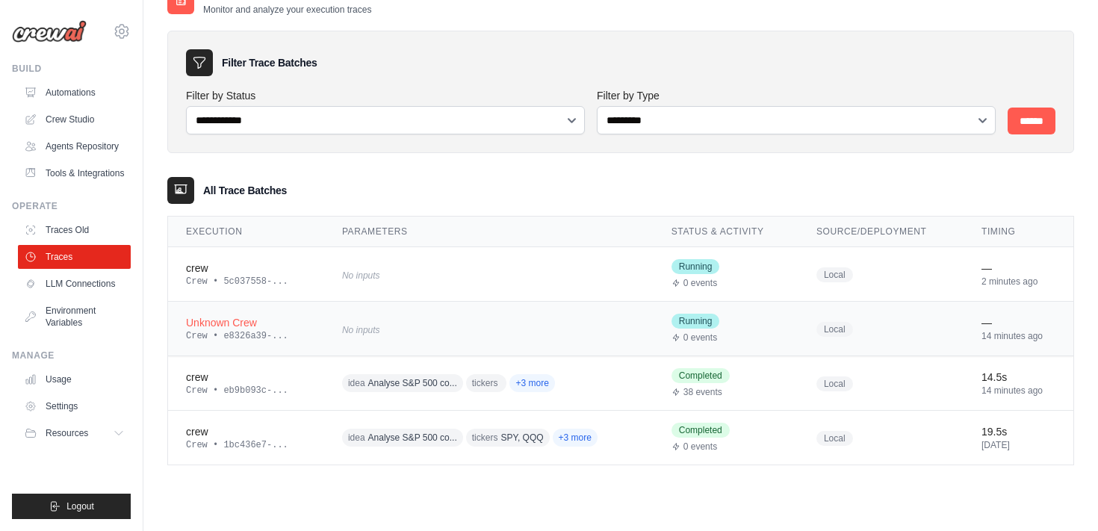
click at [221, 333] on div "Crew • e8326a39-..." at bounding box center [246, 336] width 120 height 12
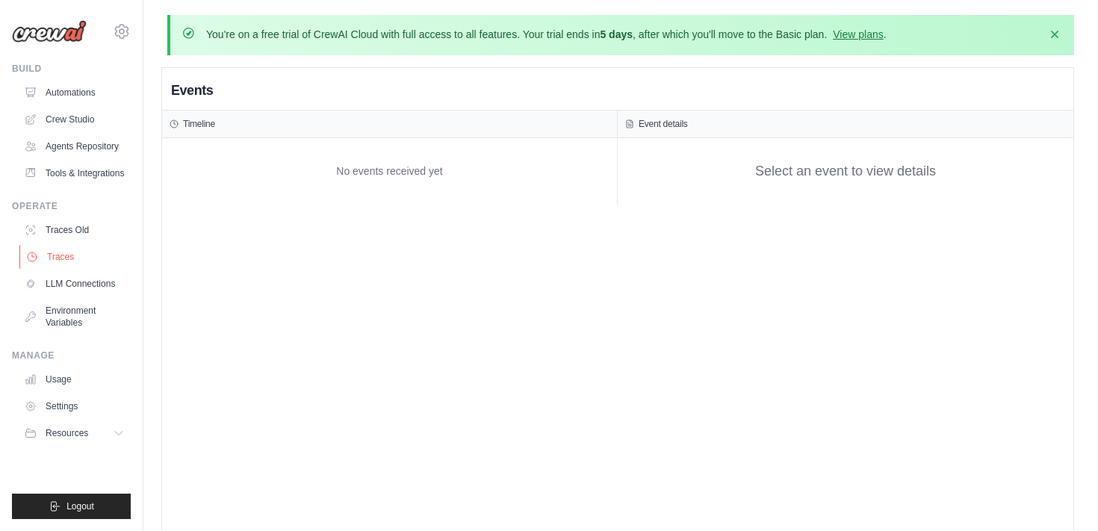
click at [57, 252] on link "Traces" at bounding box center [75, 257] width 113 height 24
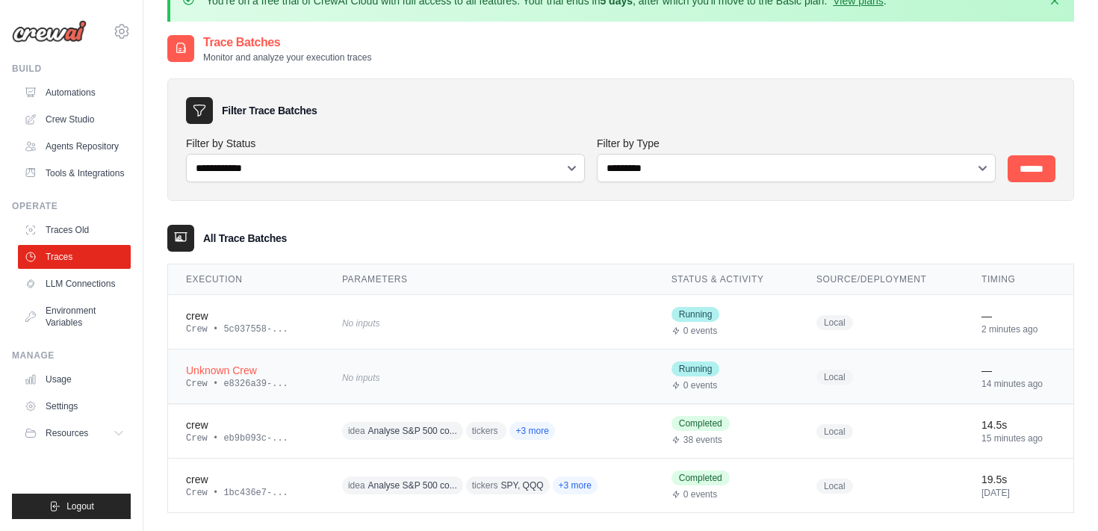
scroll to position [79, 0]
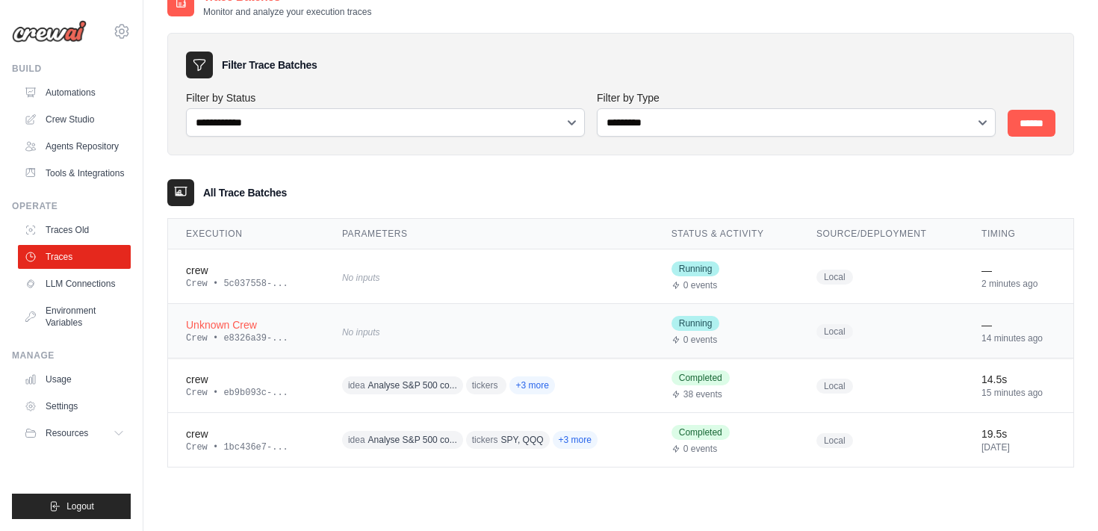
click at [704, 320] on span "Running" at bounding box center [695, 323] width 49 height 15
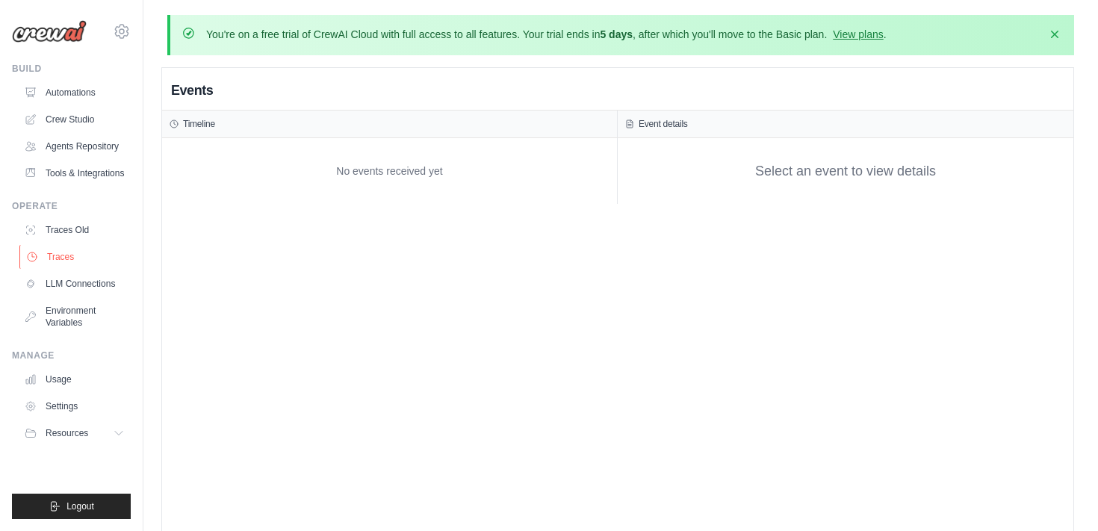
click at [89, 246] on link "Traces" at bounding box center [75, 257] width 113 height 24
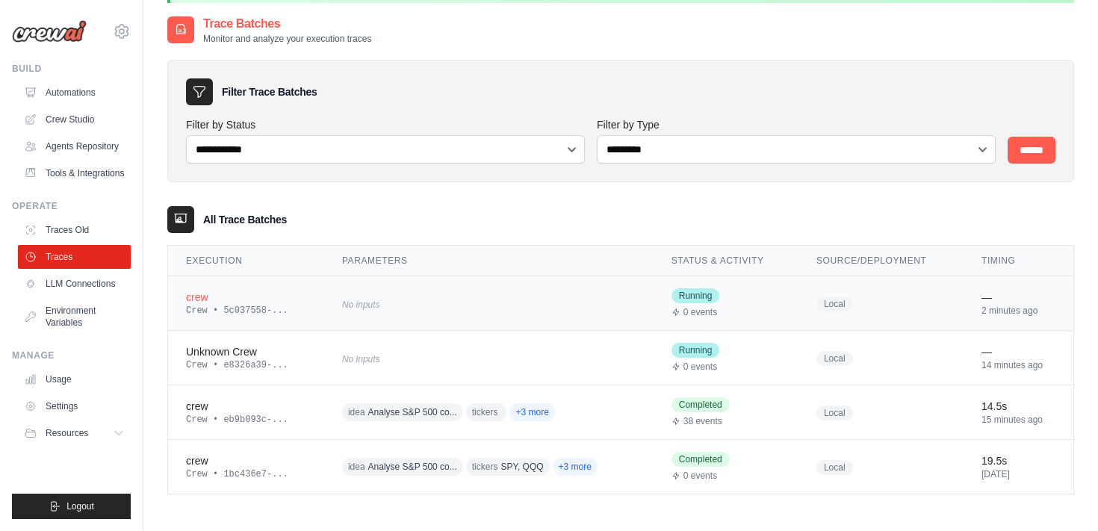
scroll to position [56, 0]
